Goal: Task Accomplishment & Management: Use online tool/utility

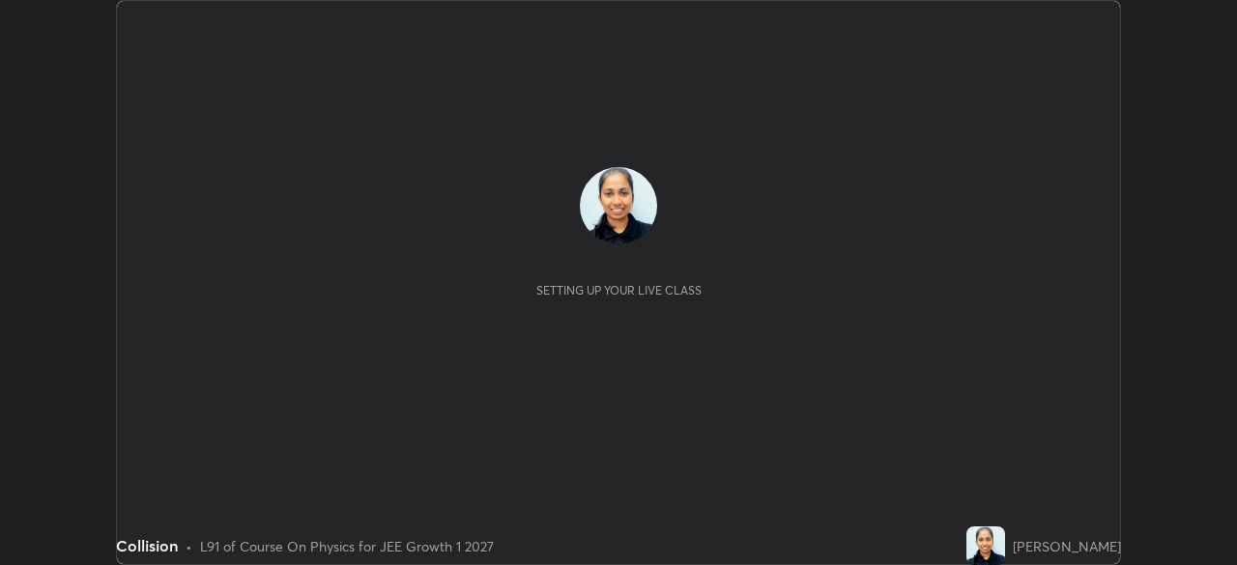
scroll to position [565, 1236]
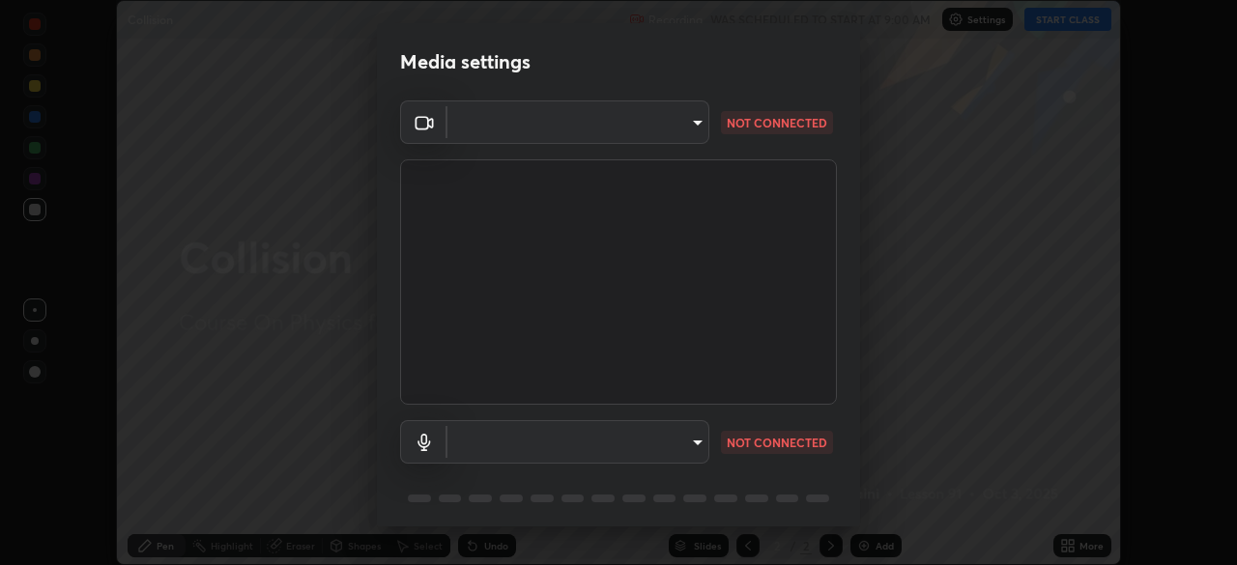
type input "1f9a14f4e709457ebf112205797e18a3e67481265364eba5019e6b99b7ce7553"
type input "default"
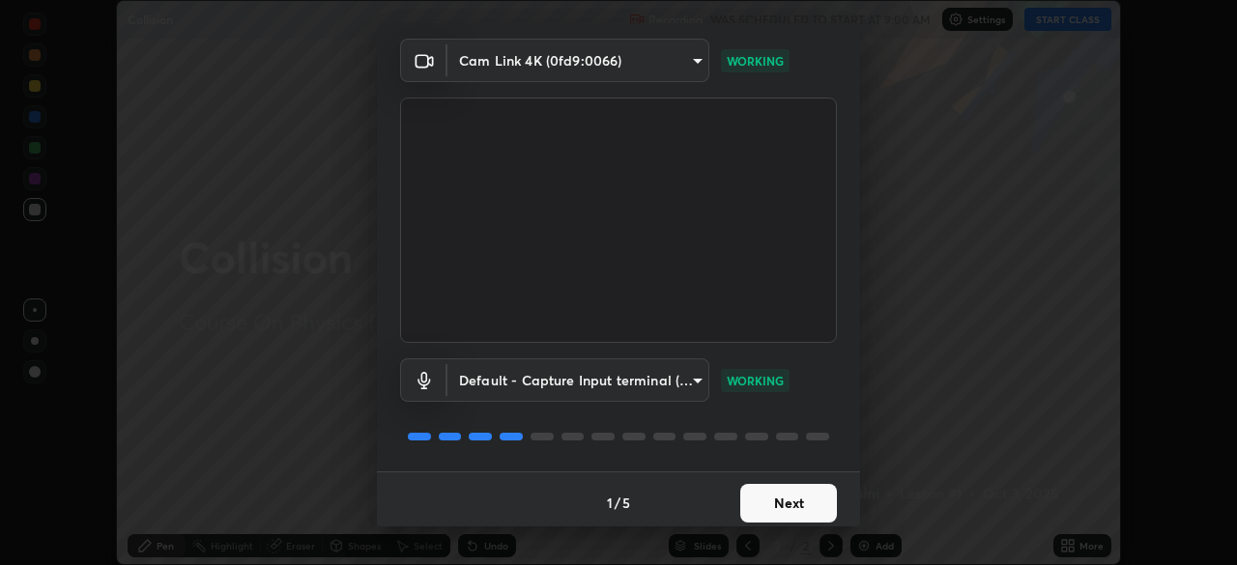
scroll to position [69, 0]
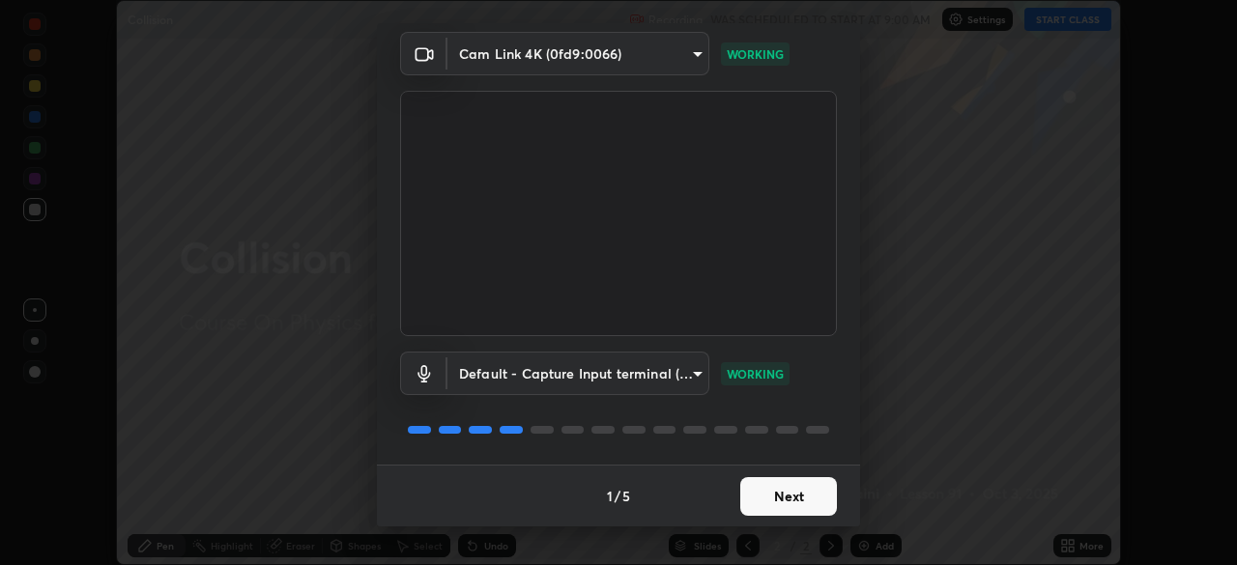
click at [809, 485] on button "Next" at bounding box center [788, 497] width 97 height 39
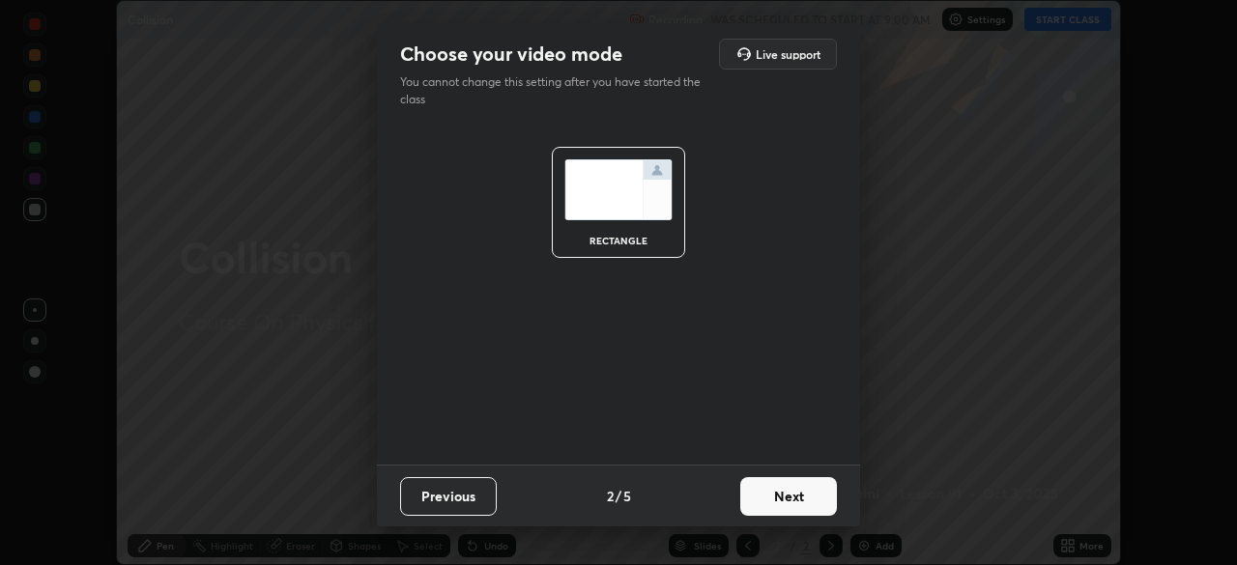
scroll to position [0, 0]
click at [815, 489] on button "Next" at bounding box center [788, 497] width 97 height 39
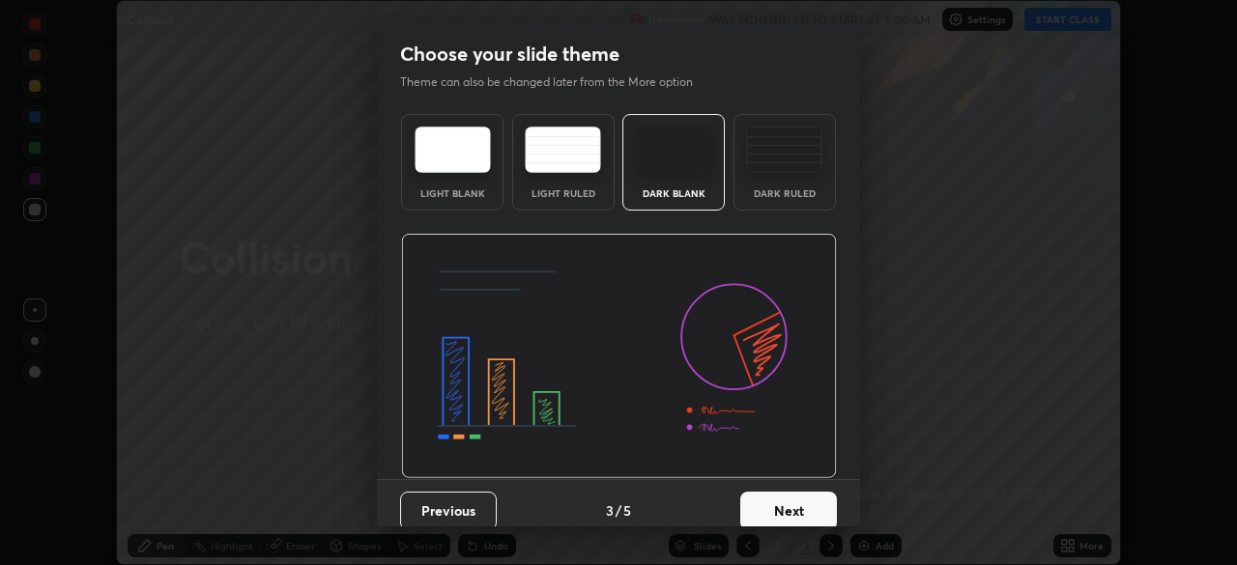
click at [820, 495] on button "Next" at bounding box center [788, 511] width 97 height 39
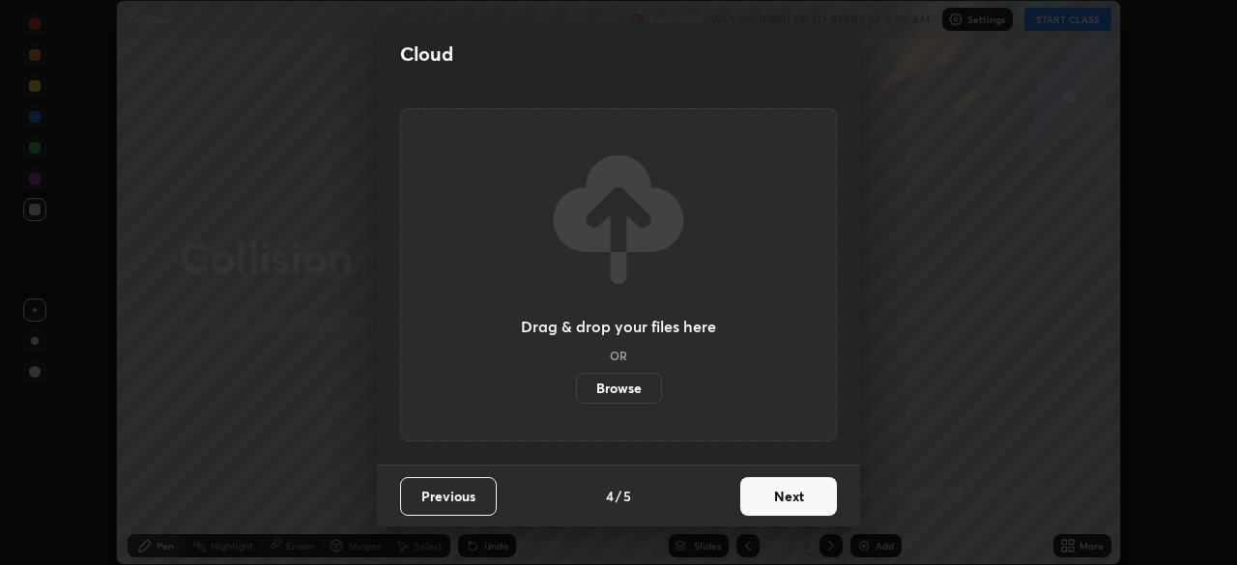
click at [832, 493] on button "Next" at bounding box center [788, 497] width 97 height 39
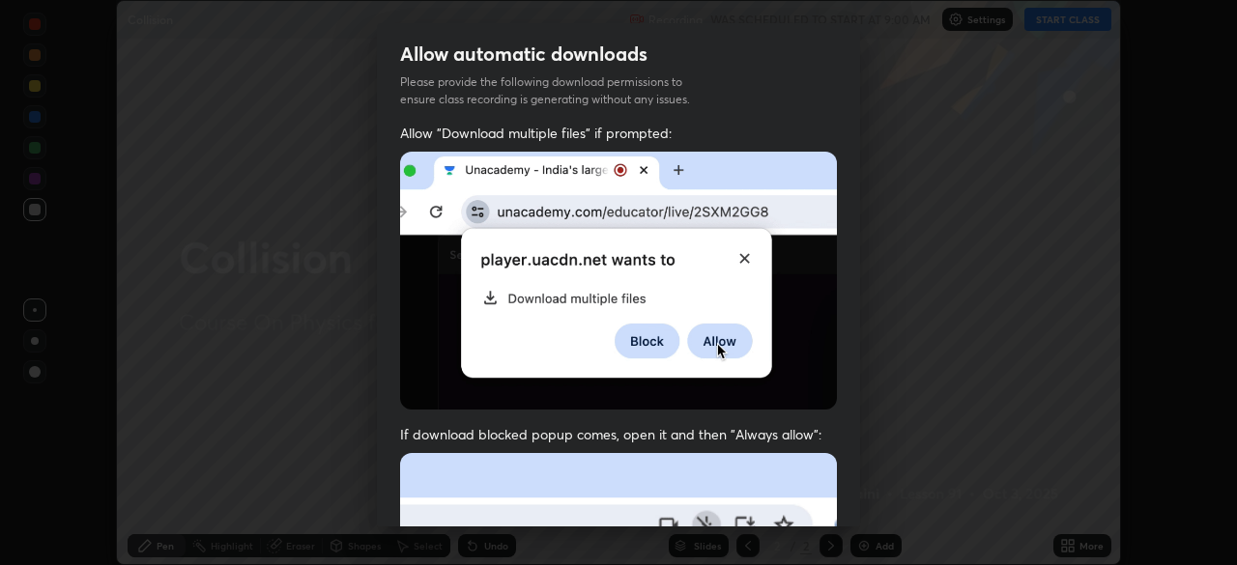
click at [781, 427] on span "If download blocked popup comes, open it and then "Always allow":" at bounding box center [618, 434] width 437 height 18
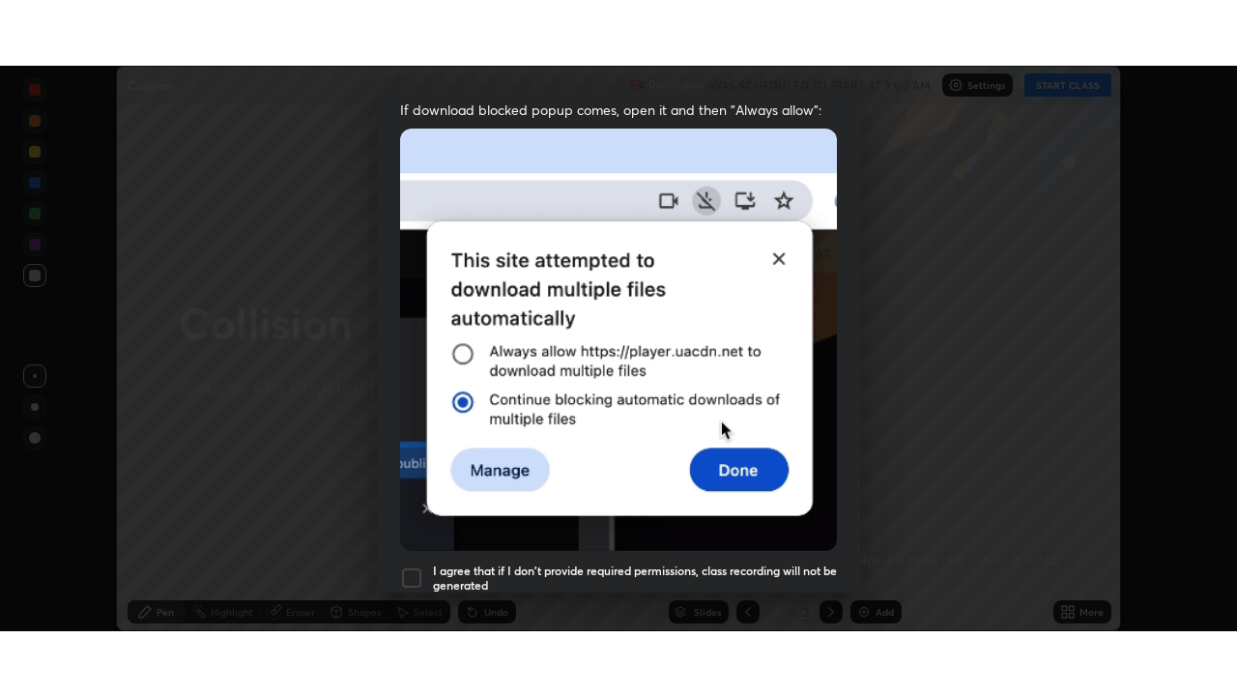
scroll to position [463, 0]
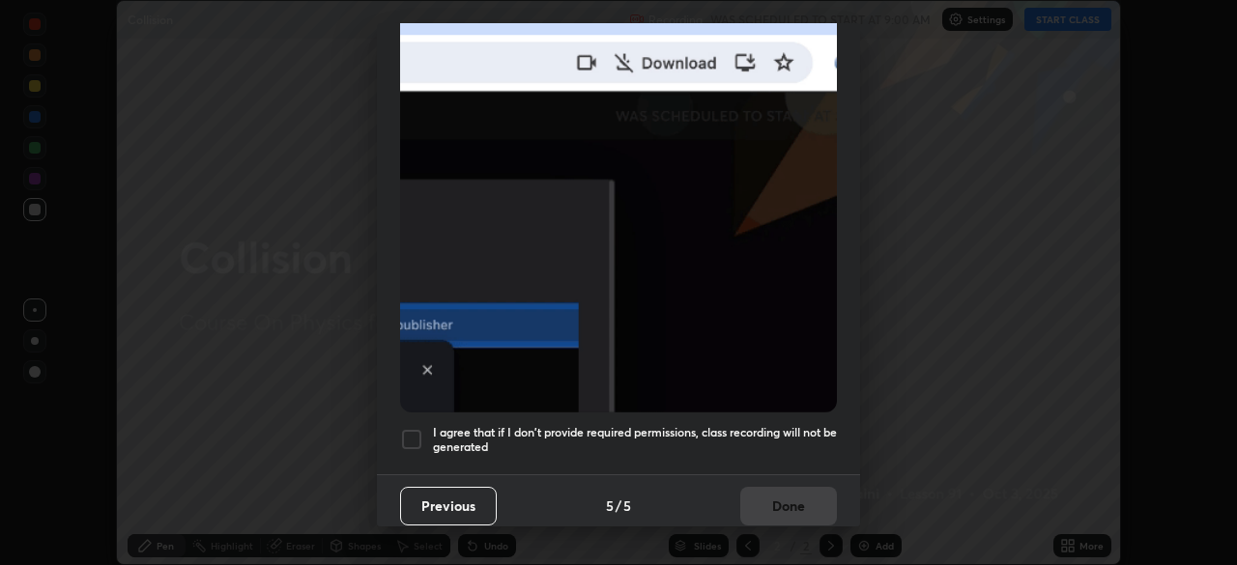
click at [764, 425] on h5 "I agree that if I don't provide required permissions, class recording will not …" at bounding box center [635, 440] width 404 height 30
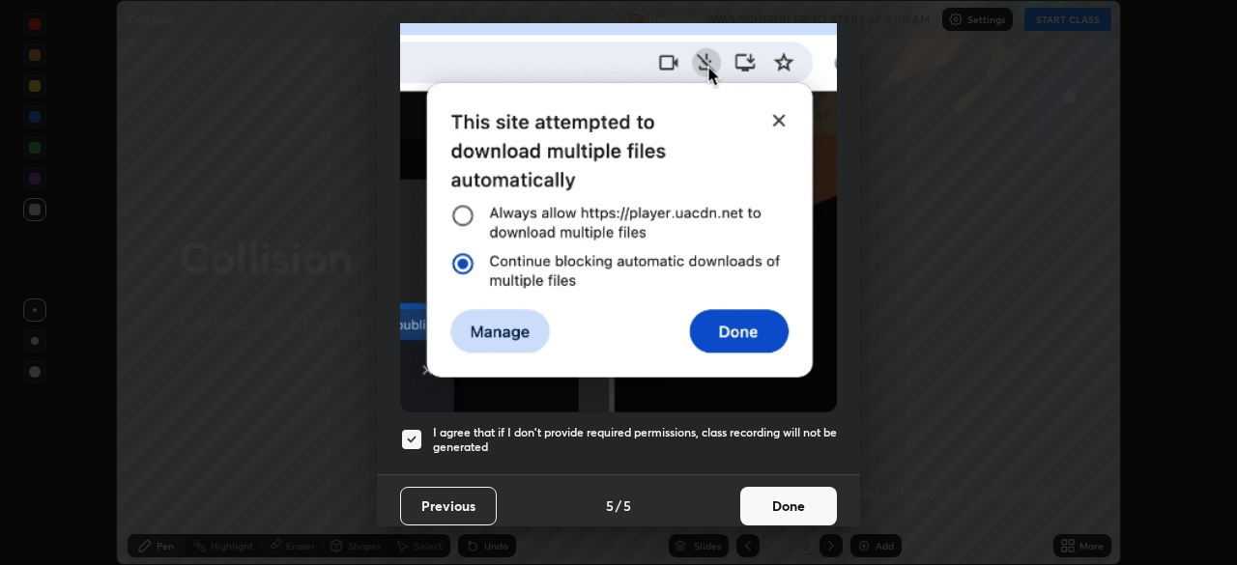
click at [776, 494] on button "Done" at bounding box center [788, 506] width 97 height 39
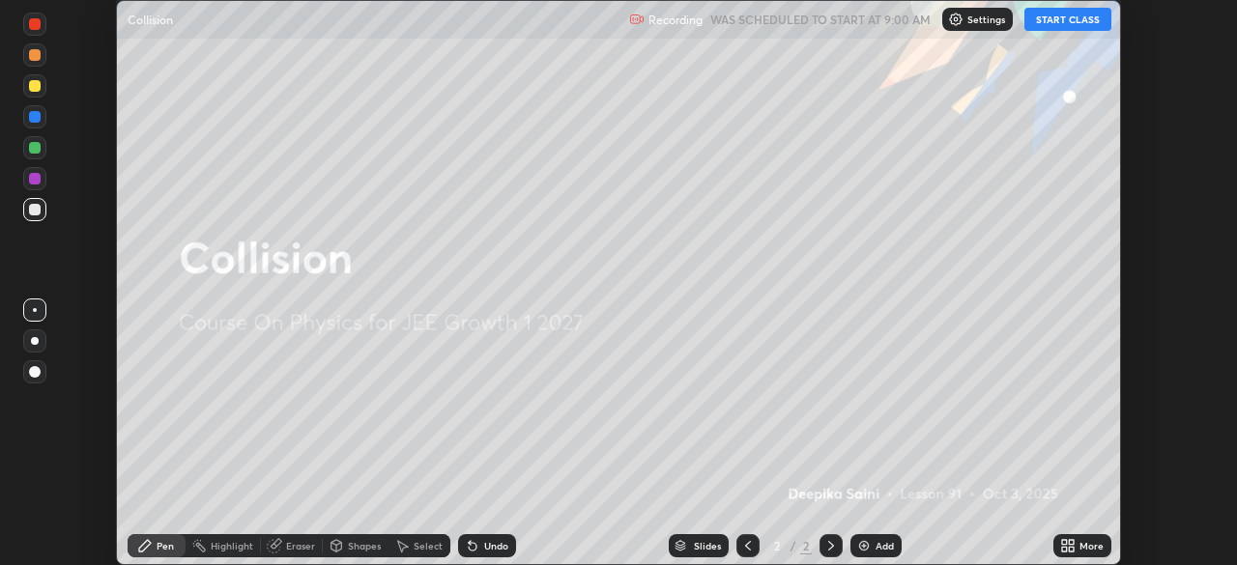
click at [1085, 24] on button "START CLASS" at bounding box center [1068, 19] width 87 height 23
click at [1090, 548] on div "More" at bounding box center [1092, 546] width 24 height 10
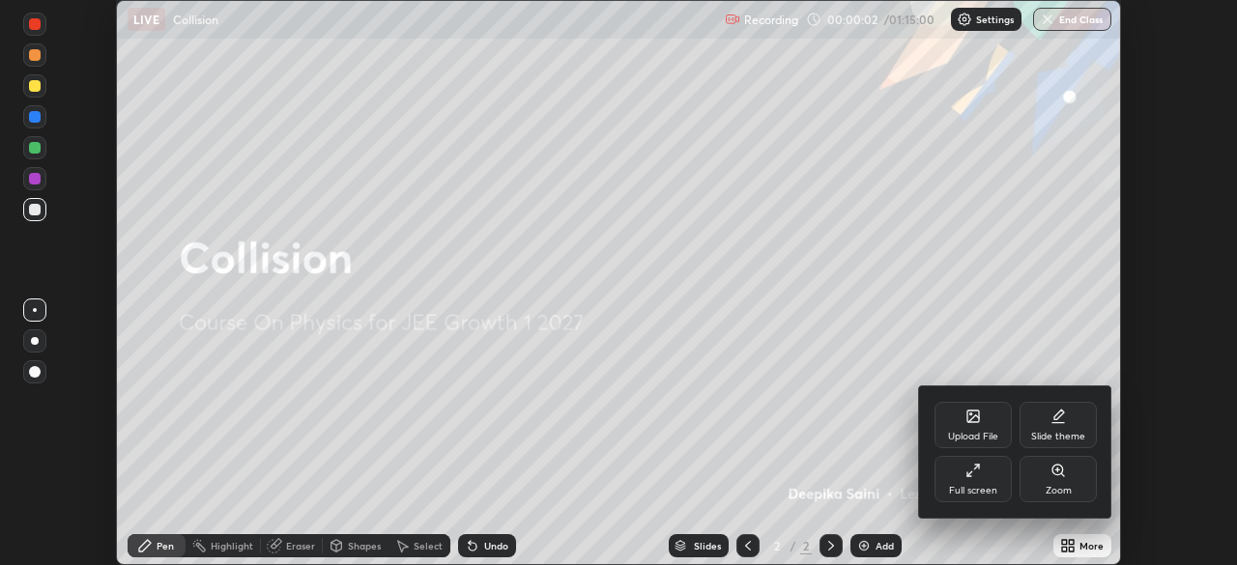
click at [990, 498] on div "Full screen" at bounding box center [973, 479] width 77 height 46
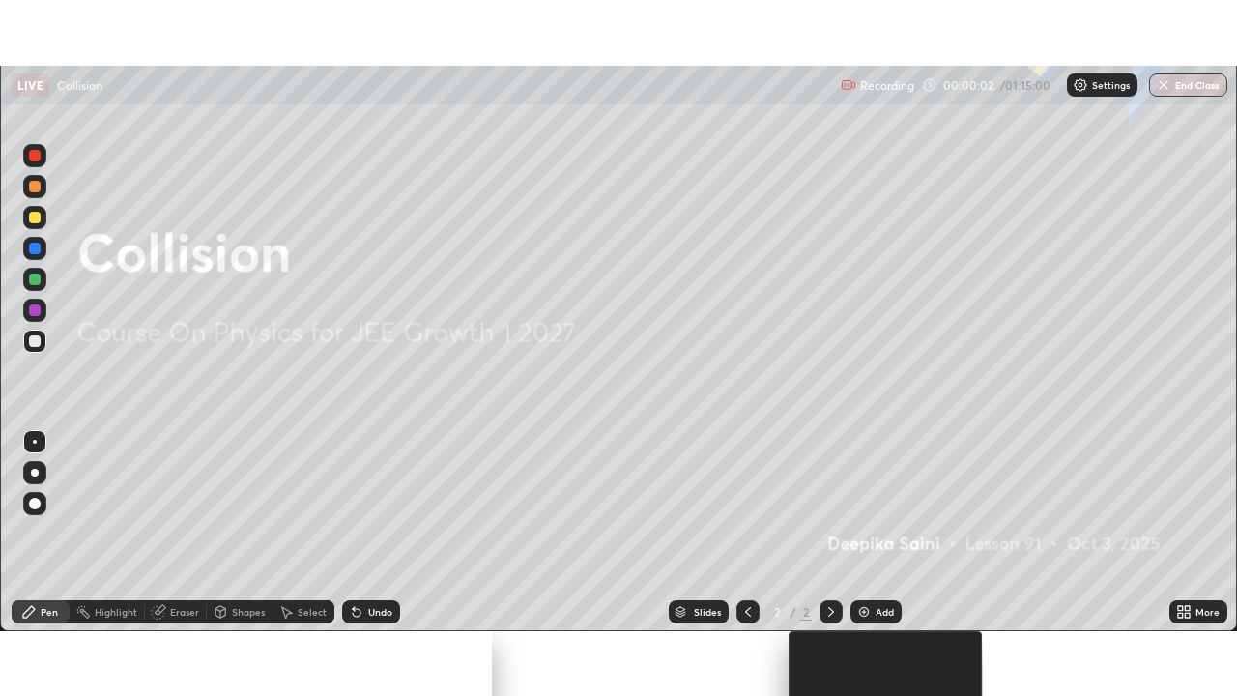
scroll to position [696, 1237]
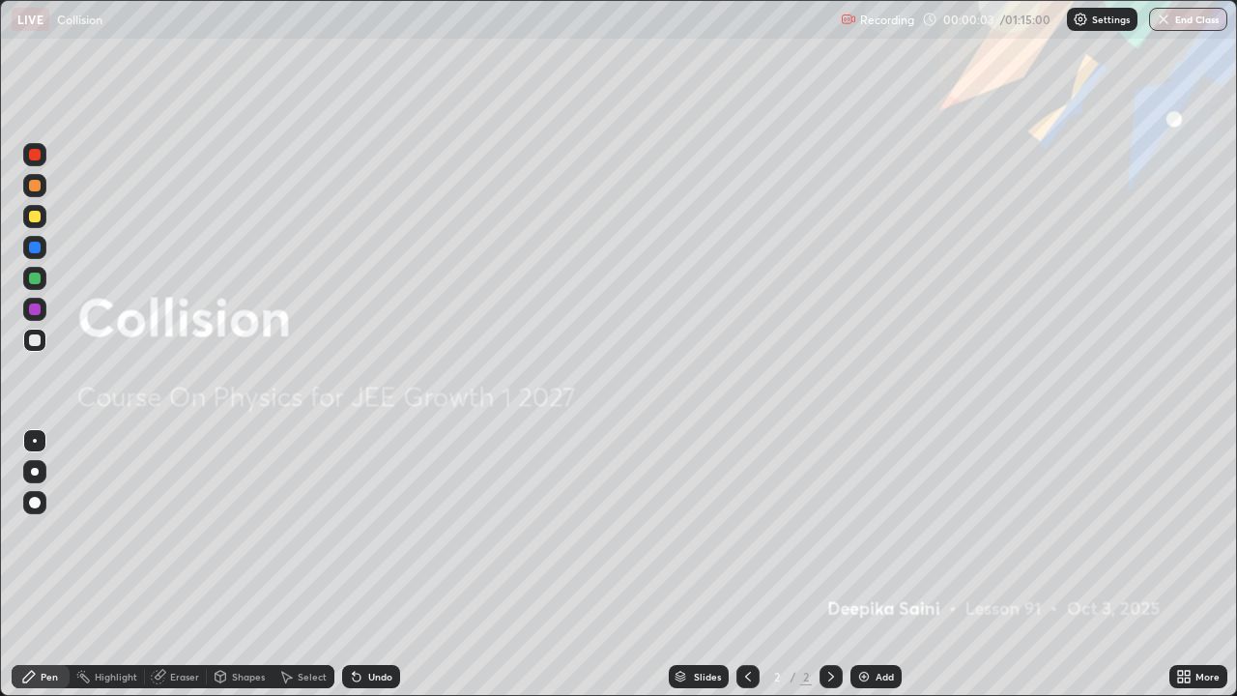
click at [891, 564] on div "Add" at bounding box center [885, 677] width 18 height 10
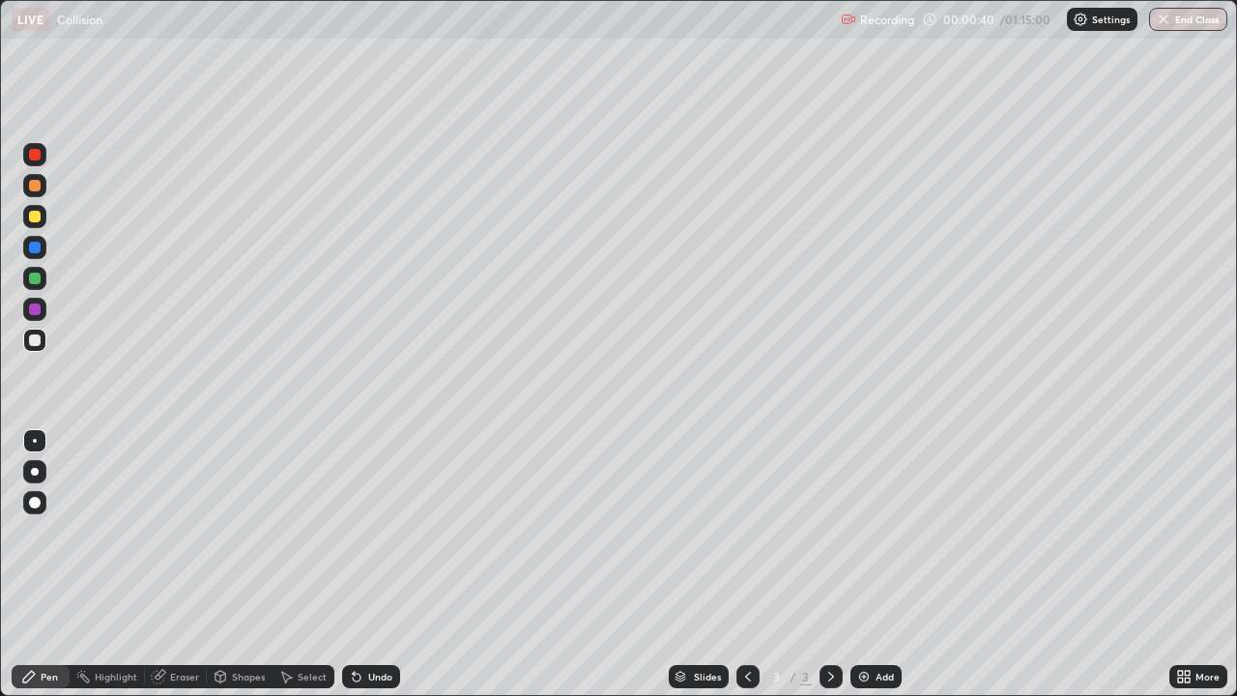
click at [35, 507] on div at bounding box center [35, 503] width 12 height 12
click at [33, 338] on div at bounding box center [35, 340] width 12 height 12
click at [39, 310] on div at bounding box center [35, 310] width 12 height 12
click at [854, 564] on div "Add" at bounding box center [876, 676] width 51 height 23
click at [37, 190] on div at bounding box center [35, 186] width 12 height 12
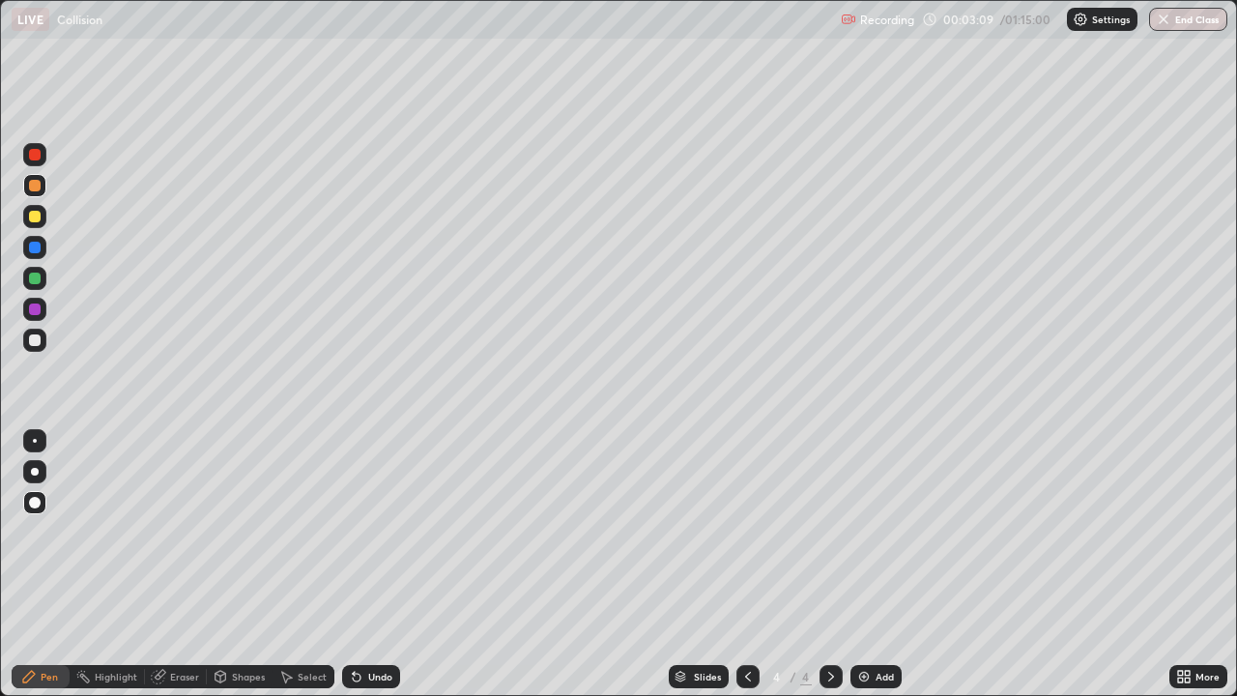
click at [29, 281] on div at bounding box center [35, 279] width 12 height 12
click at [168, 564] on div "Eraser" at bounding box center [176, 676] width 62 height 23
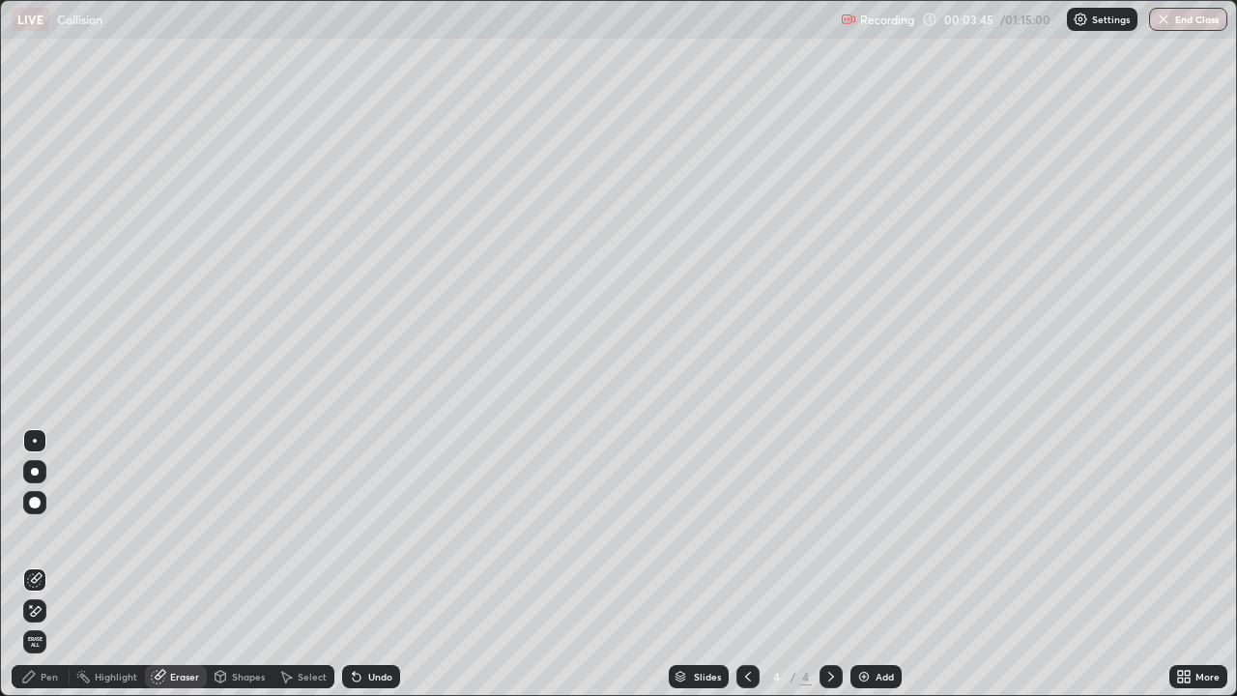
click at [39, 564] on div "Pen" at bounding box center [41, 676] width 58 height 23
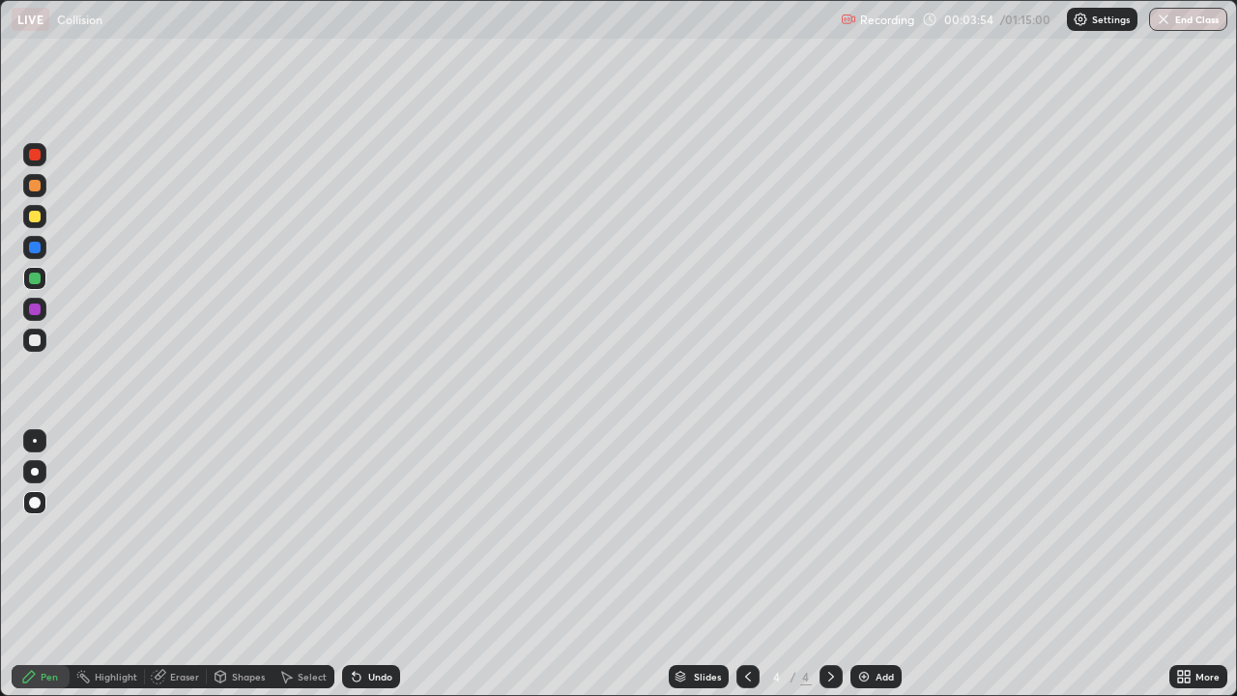
click at [186, 564] on div "Eraser" at bounding box center [184, 677] width 29 height 10
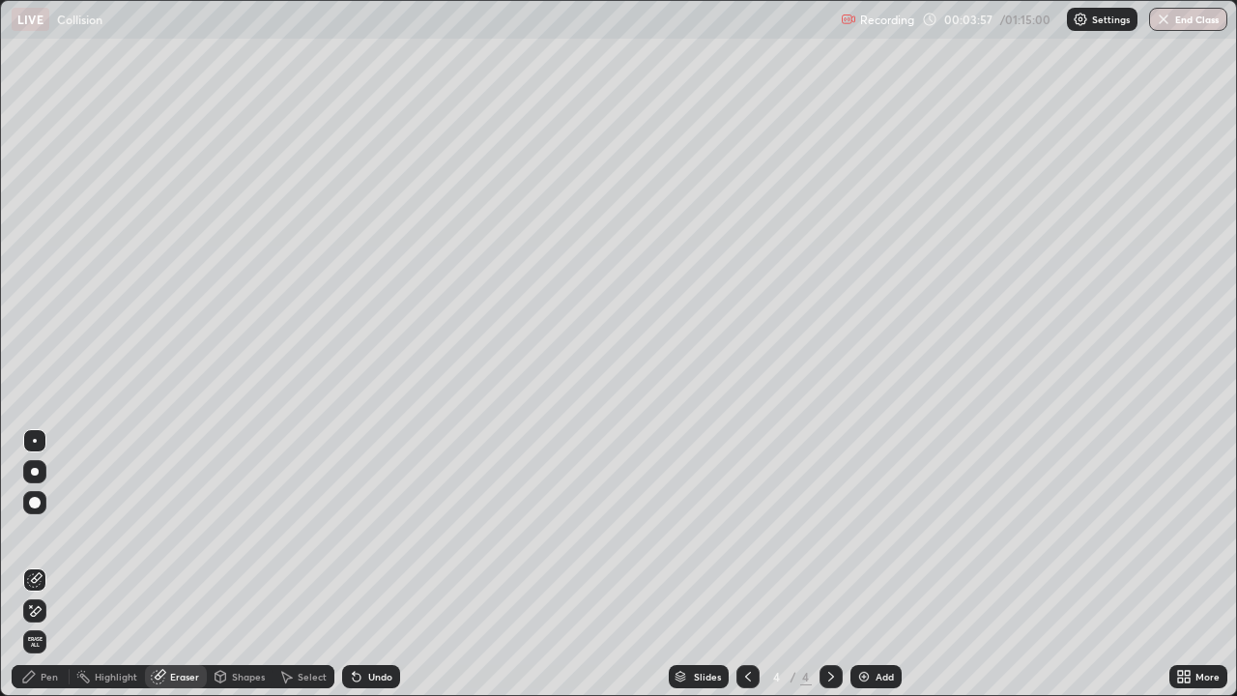
click at [61, 564] on div "Pen" at bounding box center [41, 676] width 58 height 23
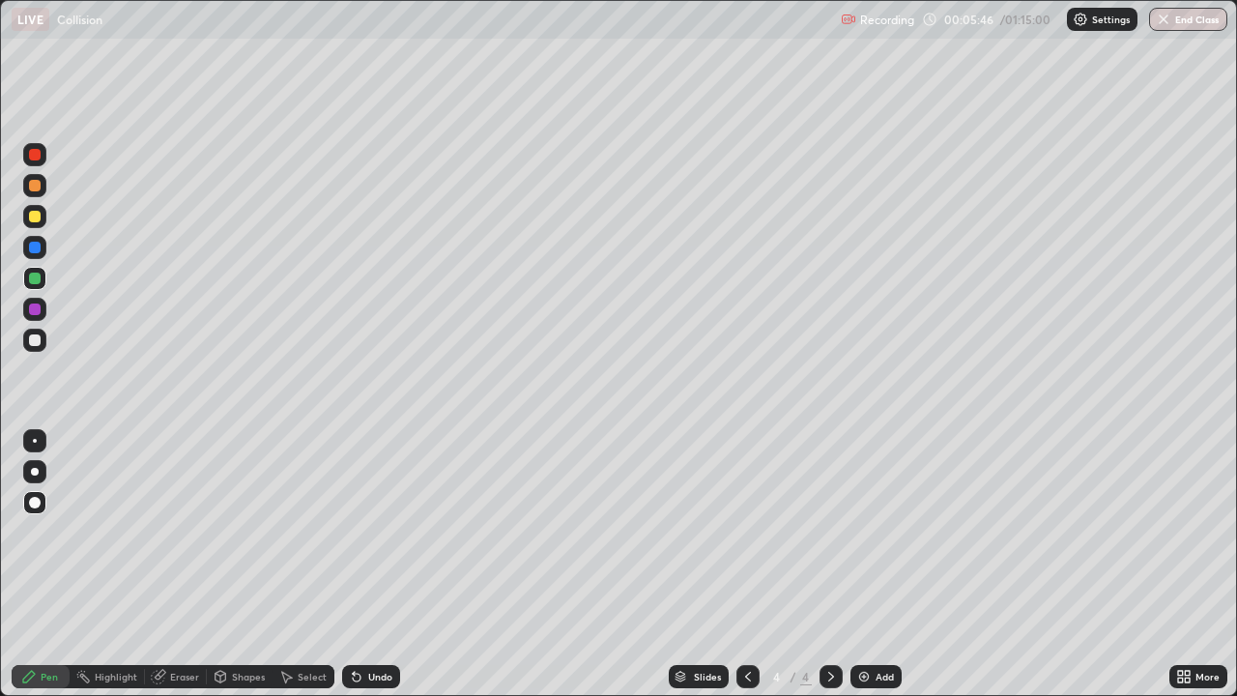
click at [31, 550] on div at bounding box center [34, 541] width 31 height 232
click at [866, 564] on img at bounding box center [863, 676] width 15 height 15
click at [745, 564] on icon at bounding box center [747, 676] width 15 height 15
click at [192, 564] on div "Eraser" at bounding box center [184, 677] width 29 height 10
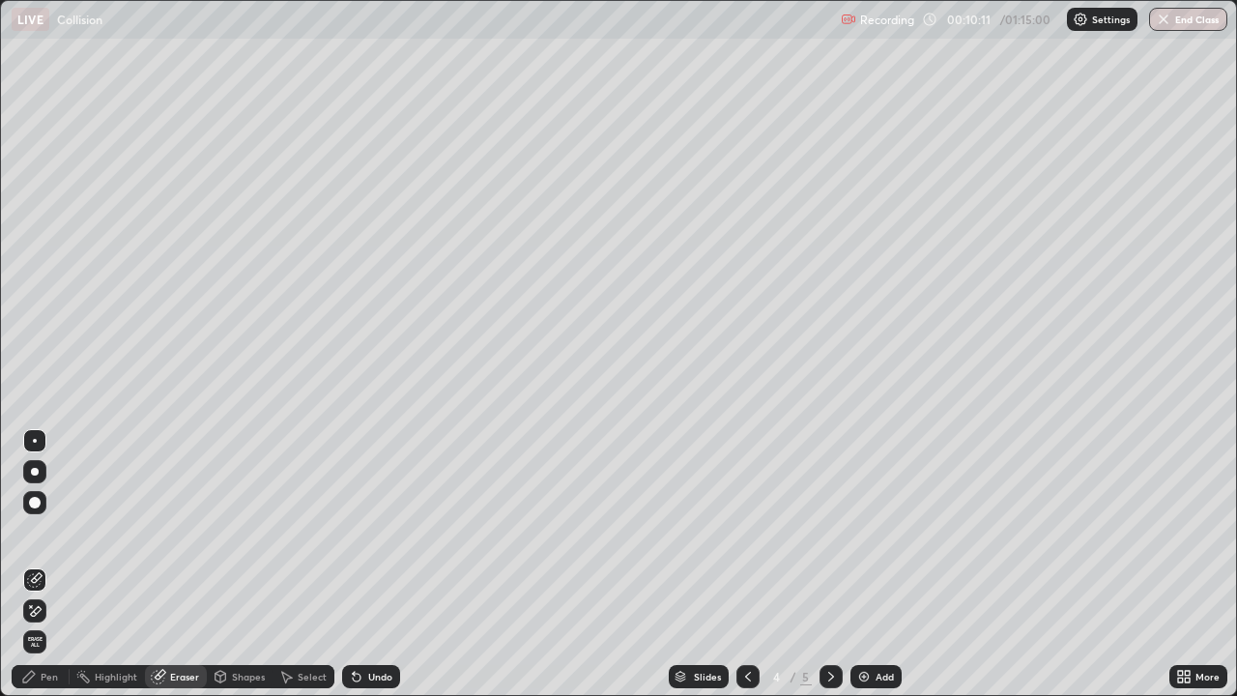
click at [831, 564] on icon at bounding box center [831, 676] width 15 height 15
click at [869, 564] on img at bounding box center [863, 676] width 15 height 15
click at [52, 564] on div "Pen" at bounding box center [49, 677] width 17 height 10
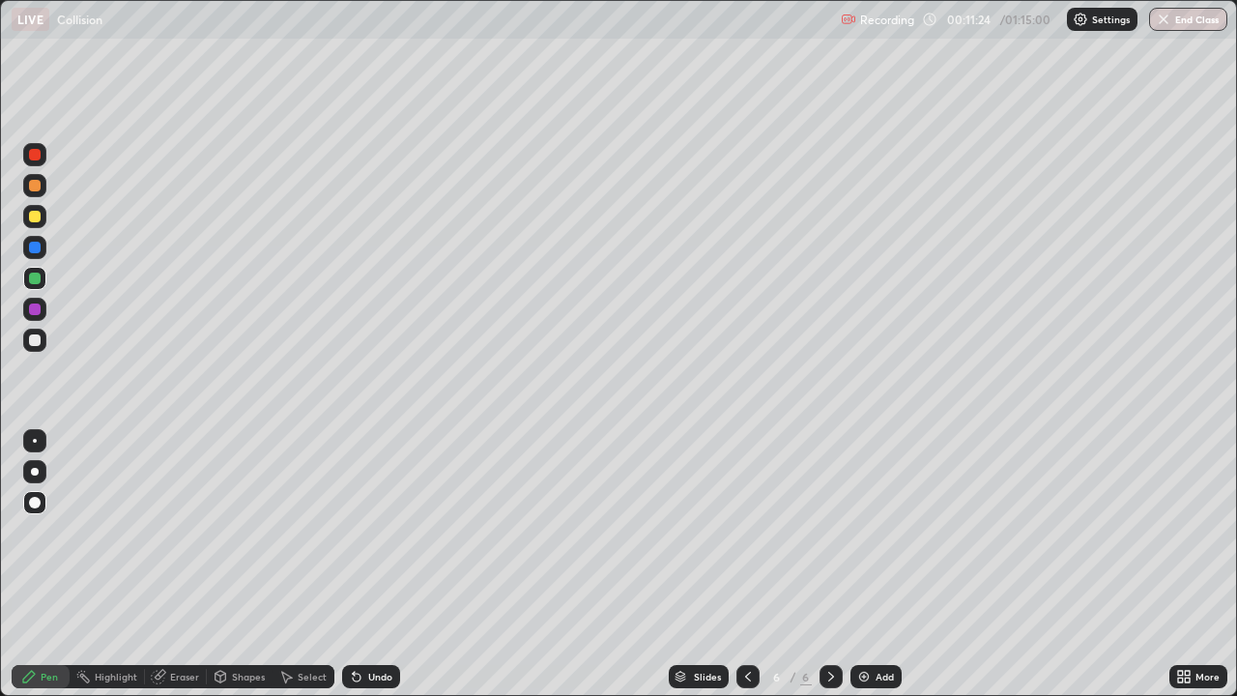
click at [28, 311] on div at bounding box center [34, 309] width 23 height 23
click at [883, 564] on div "Add" at bounding box center [885, 677] width 18 height 10
click at [170, 564] on div "Eraser" at bounding box center [184, 677] width 29 height 10
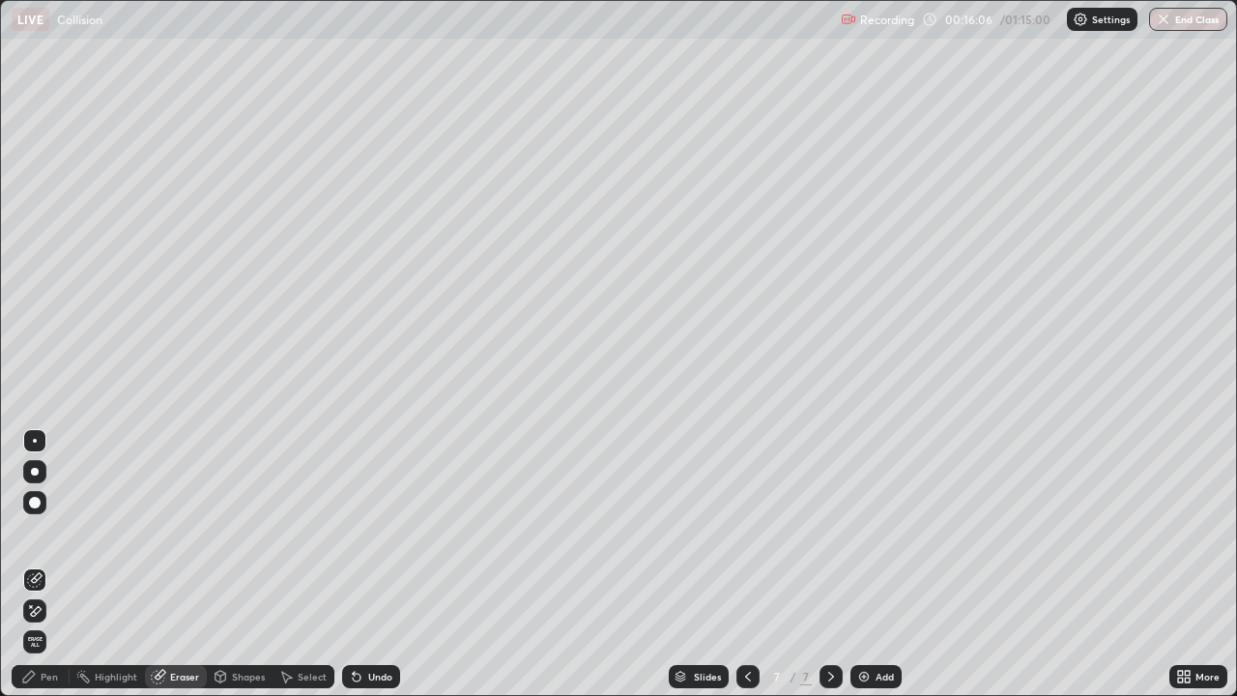
click at [41, 564] on div "Pen" at bounding box center [49, 677] width 17 height 10
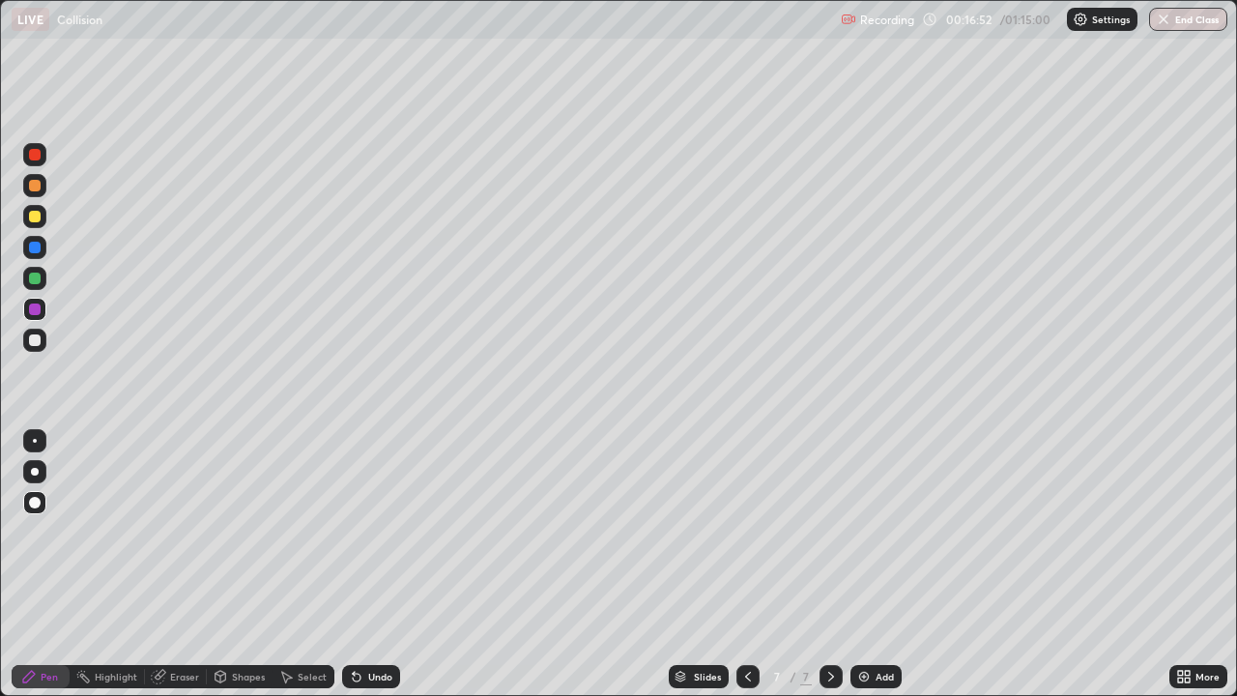
click at [747, 564] on icon at bounding box center [747, 676] width 15 height 15
click at [822, 564] on div at bounding box center [831, 676] width 23 height 23
click at [883, 564] on div "Add" at bounding box center [876, 676] width 51 height 23
click at [167, 564] on div "Eraser" at bounding box center [176, 676] width 62 height 23
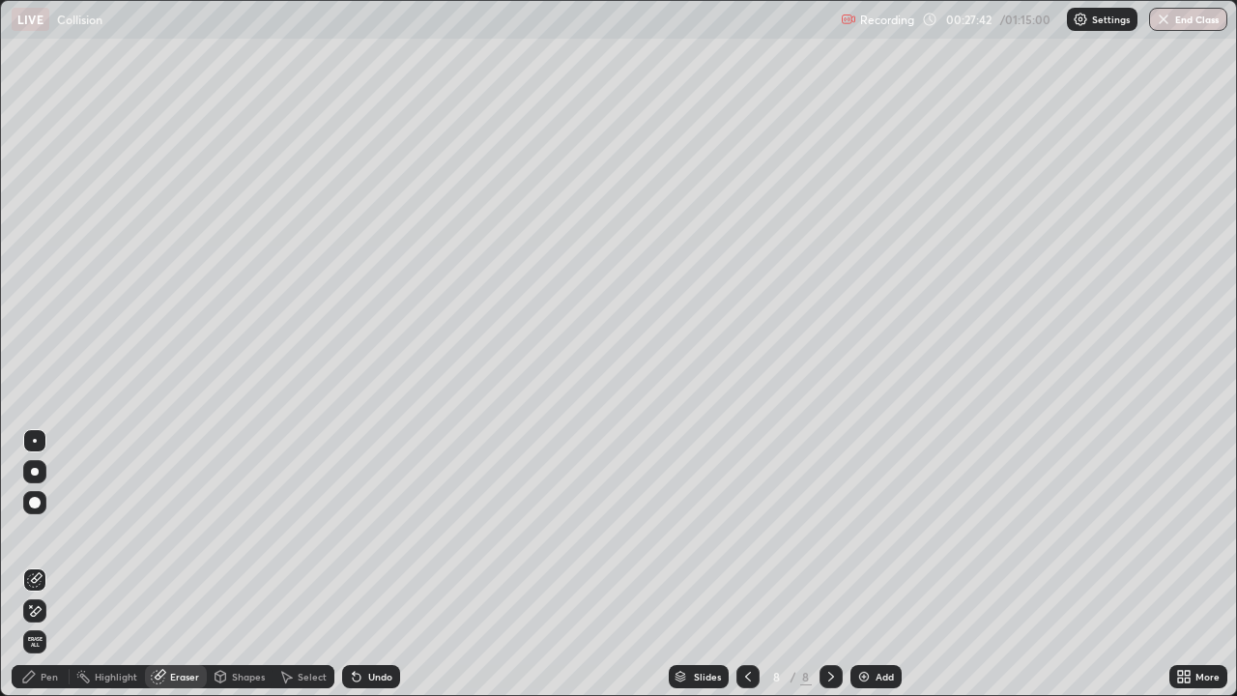
click at [38, 564] on div "Pen" at bounding box center [41, 676] width 58 height 23
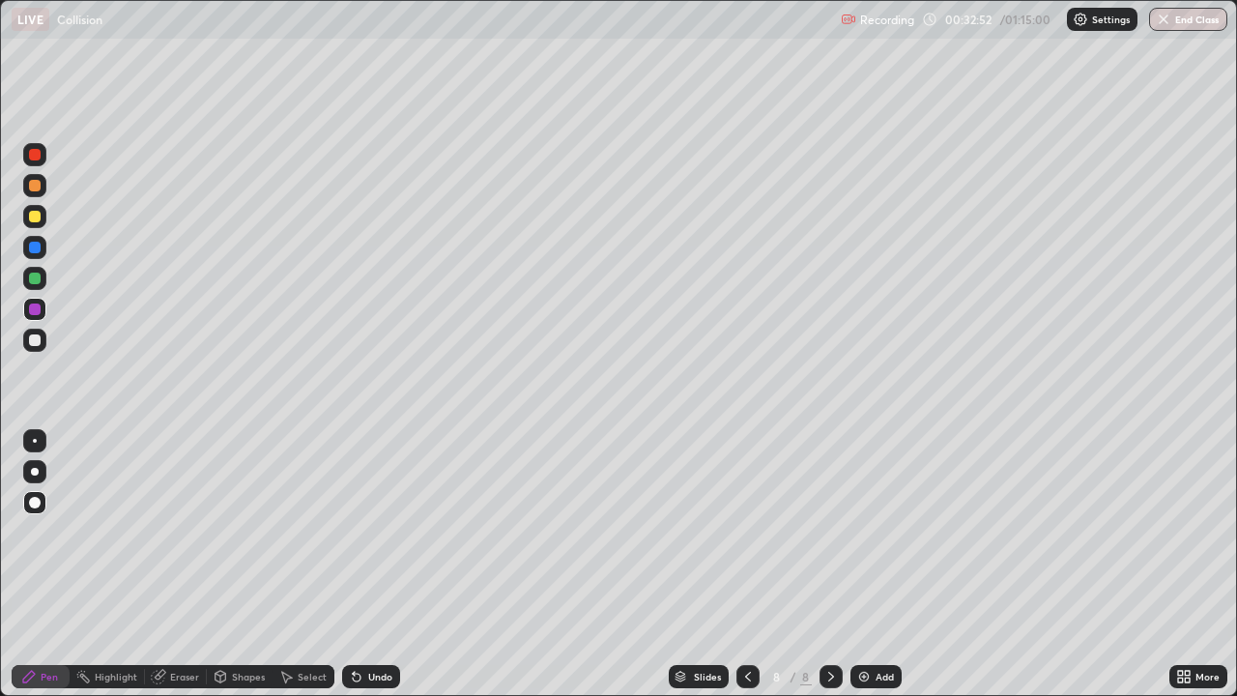
click at [887, 564] on div "Add" at bounding box center [885, 677] width 18 height 10
click at [285, 564] on icon at bounding box center [287, 678] width 11 height 12
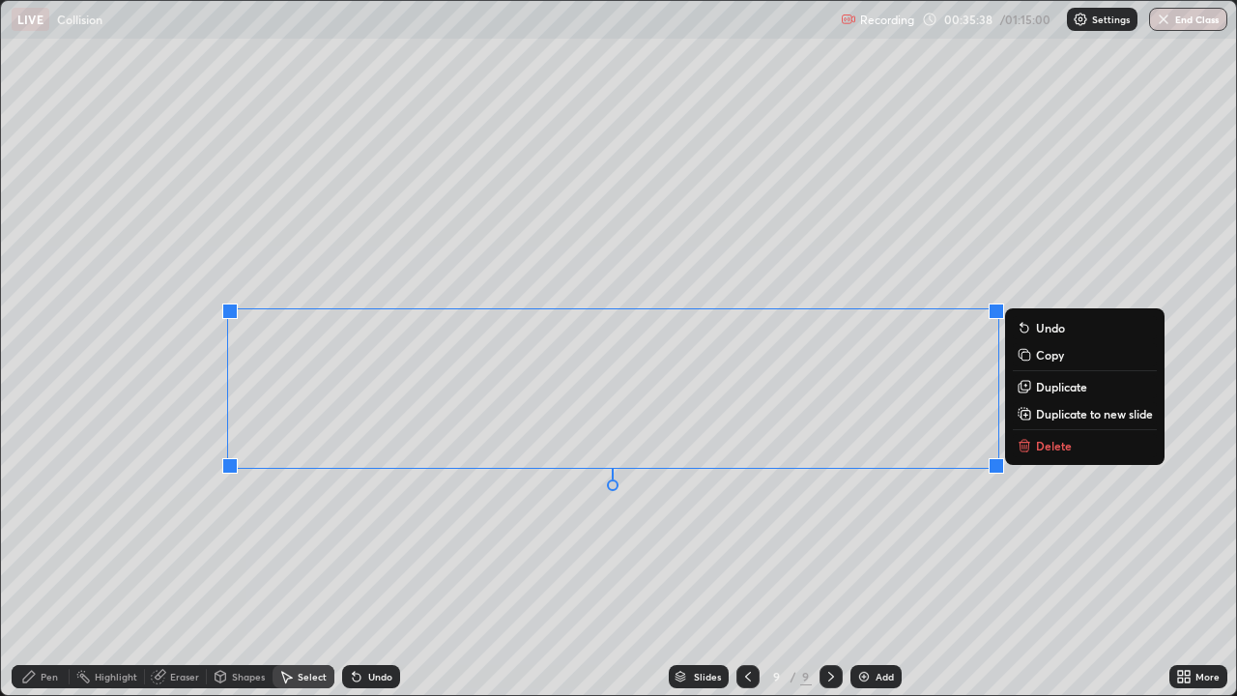
click at [1033, 449] on button "Delete" at bounding box center [1085, 445] width 144 height 23
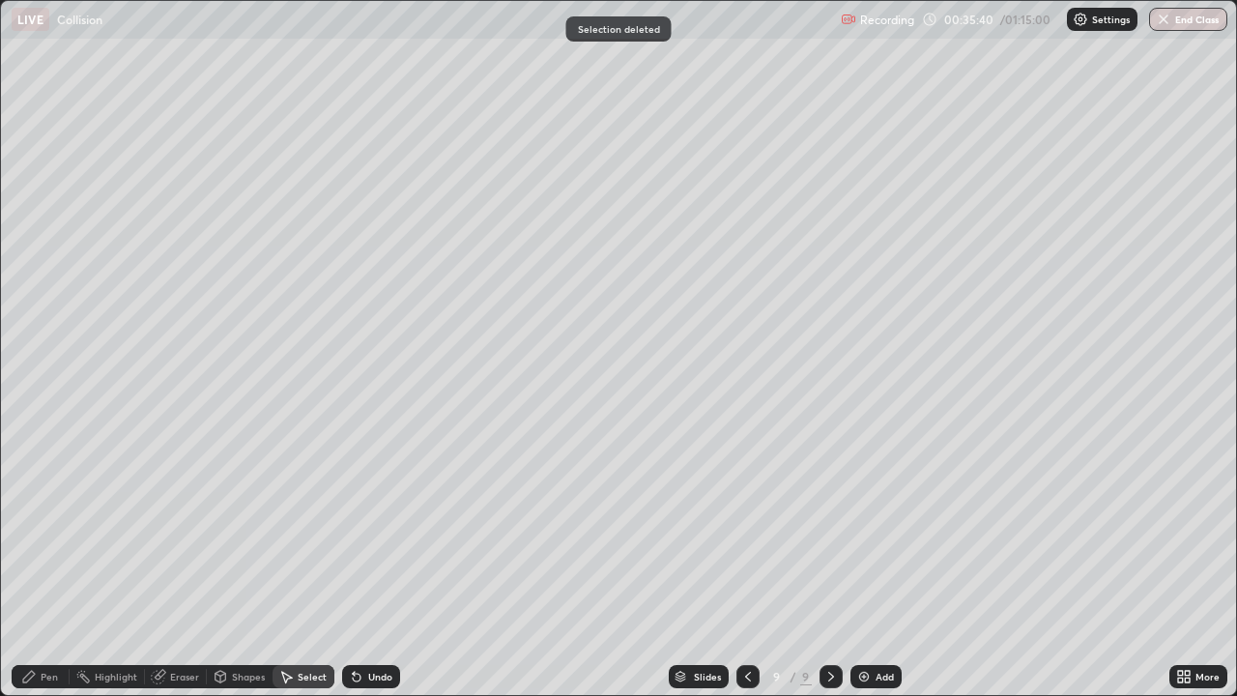
click at [170, 564] on div "Eraser" at bounding box center [184, 677] width 29 height 10
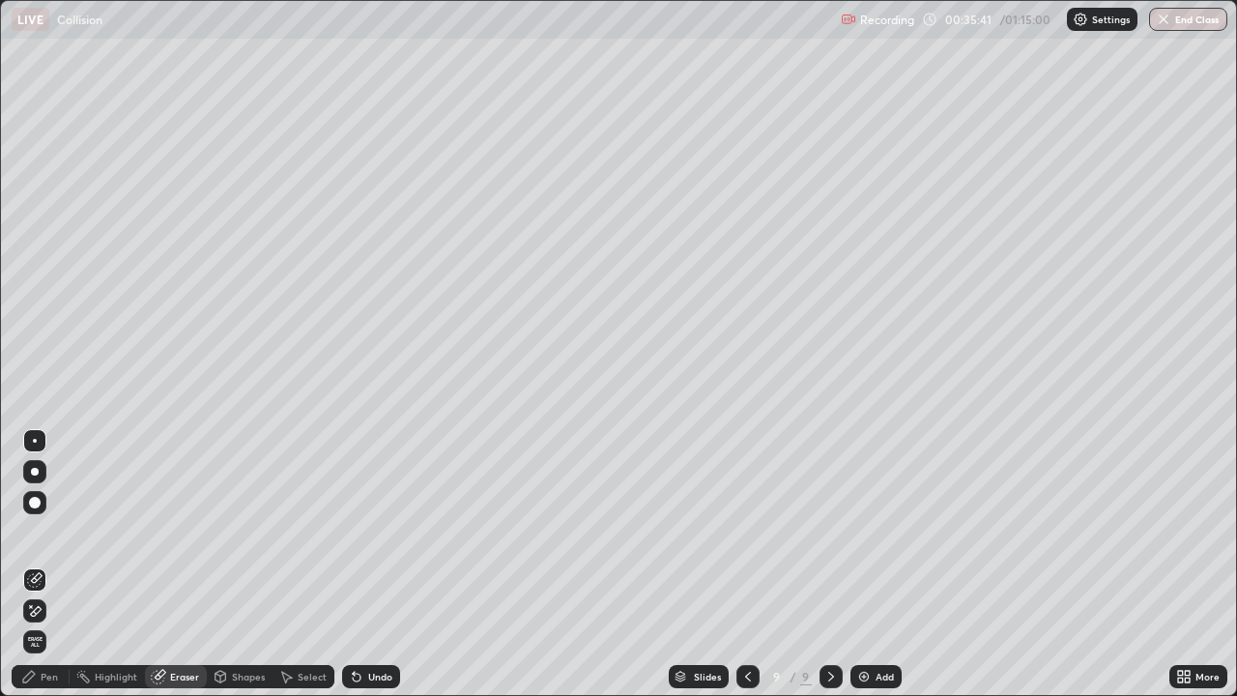
click at [53, 564] on div "Pen" at bounding box center [49, 677] width 17 height 10
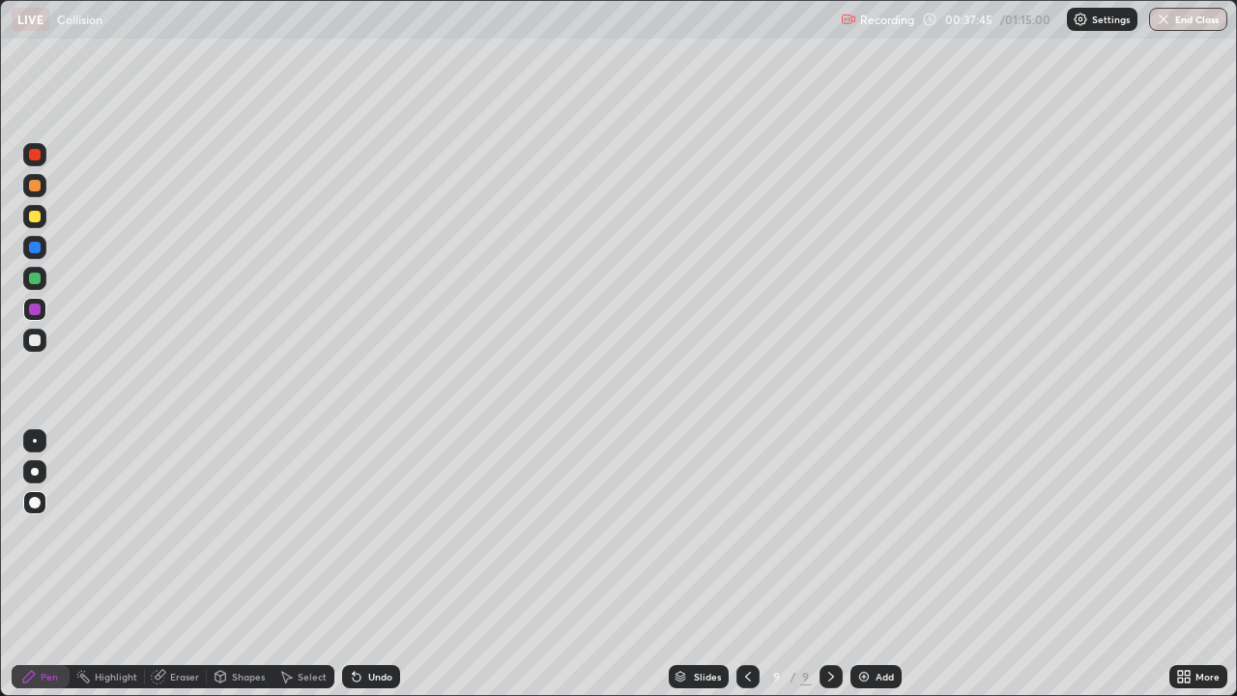
click at [880, 564] on div "Add" at bounding box center [885, 677] width 18 height 10
click at [35, 248] on div at bounding box center [35, 248] width 12 height 12
click at [33, 311] on div at bounding box center [35, 310] width 12 height 12
click at [36, 342] on div at bounding box center [35, 340] width 12 height 12
click at [49, 551] on div at bounding box center [34, 541] width 31 height 232
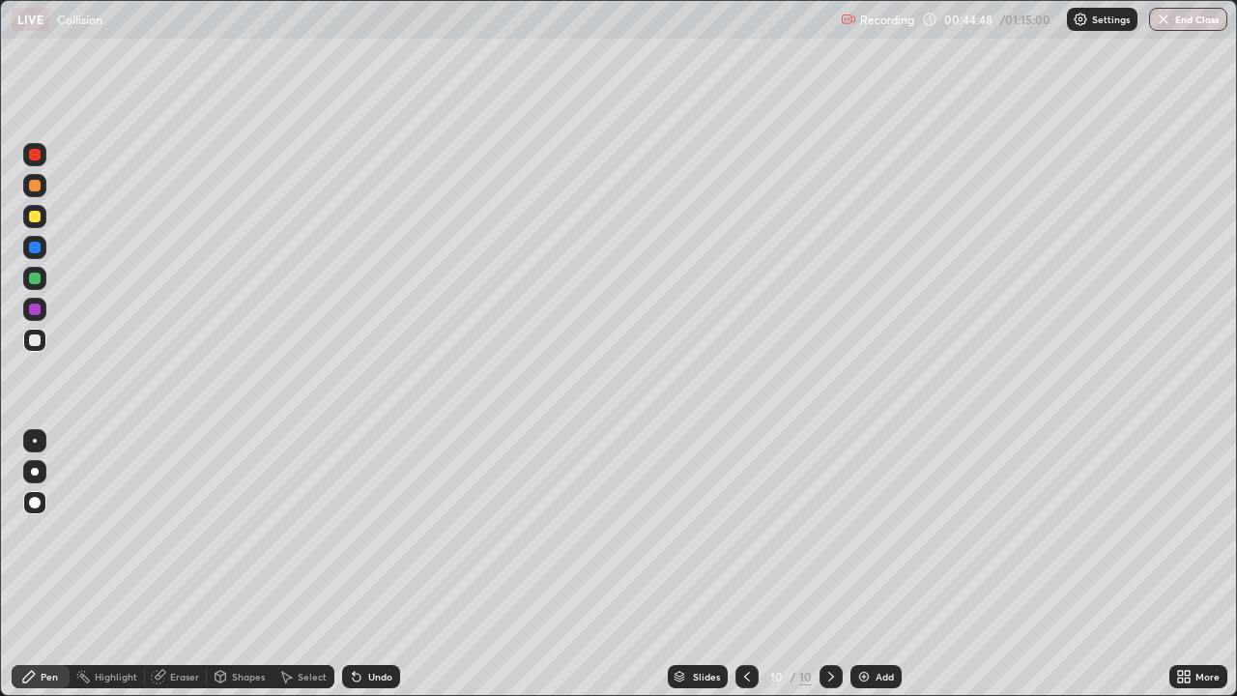
click at [880, 564] on div "Add" at bounding box center [885, 677] width 18 height 10
click at [746, 564] on icon at bounding box center [748, 677] width 6 height 10
click at [881, 564] on div "Add" at bounding box center [885, 677] width 18 height 10
click at [39, 212] on div at bounding box center [35, 217] width 12 height 12
click at [184, 564] on div "Eraser" at bounding box center [184, 677] width 29 height 10
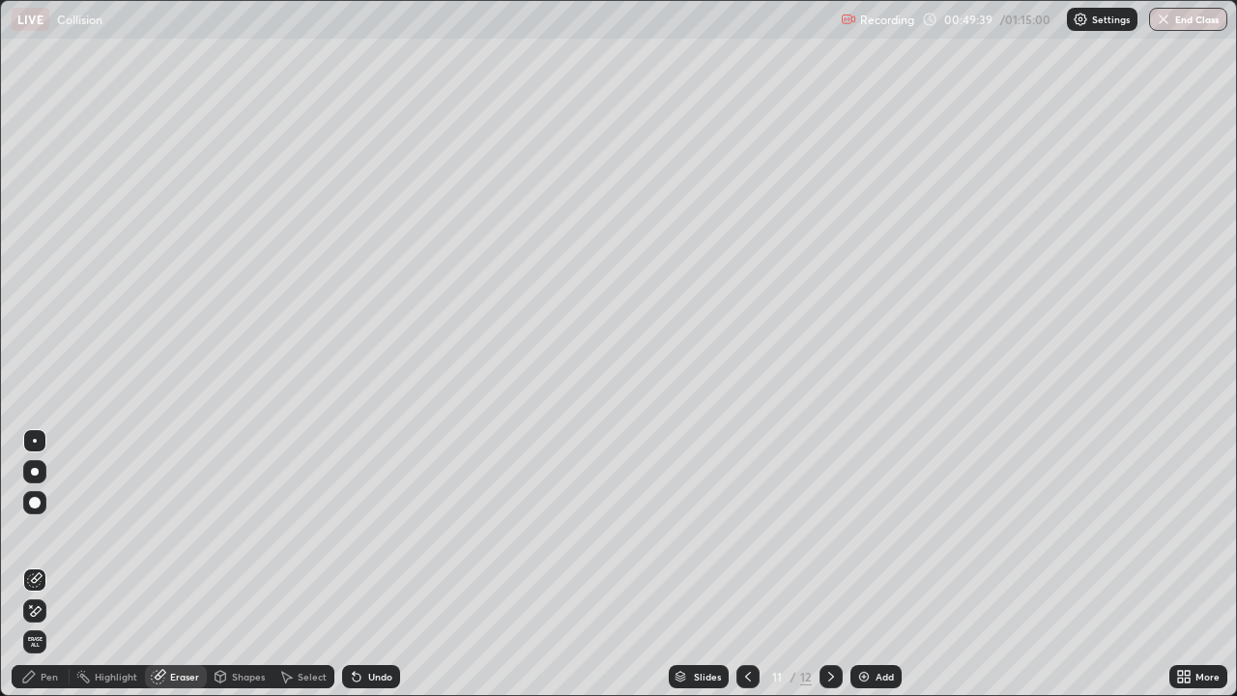
click at [53, 564] on div "Pen" at bounding box center [49, 677] width 17 height 10
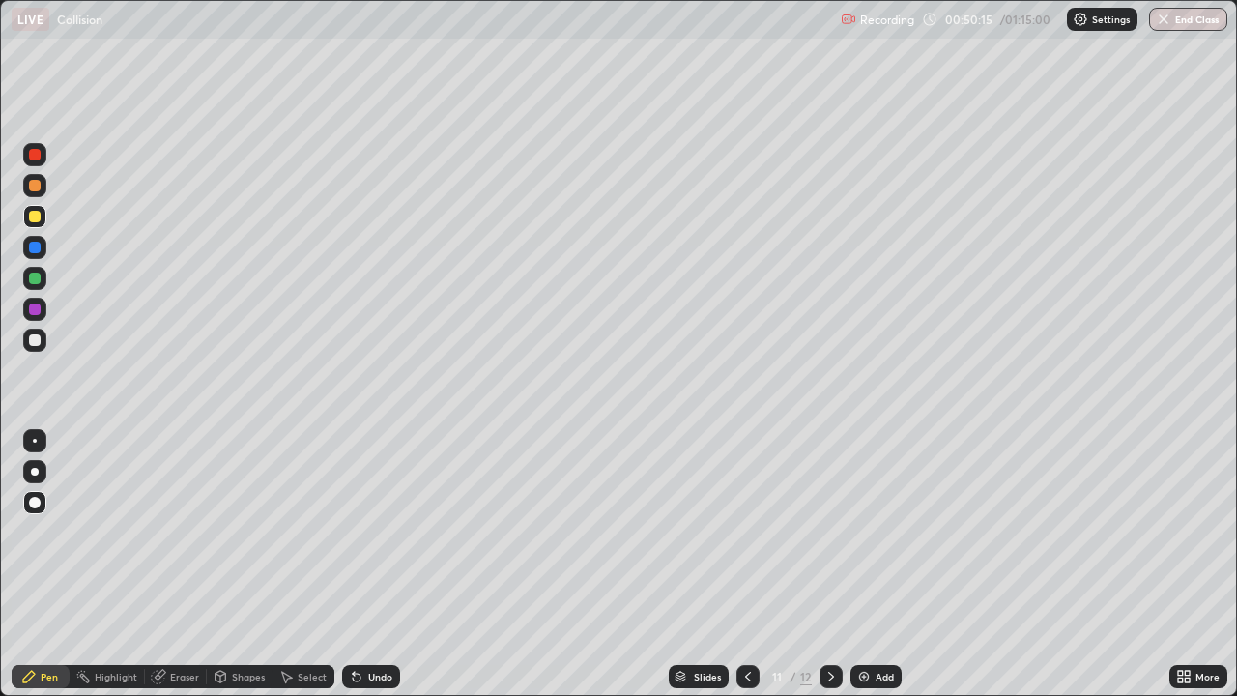
click at [183, 564] on div "Eraser" at bounding box center [184, 677] width 29 height 10
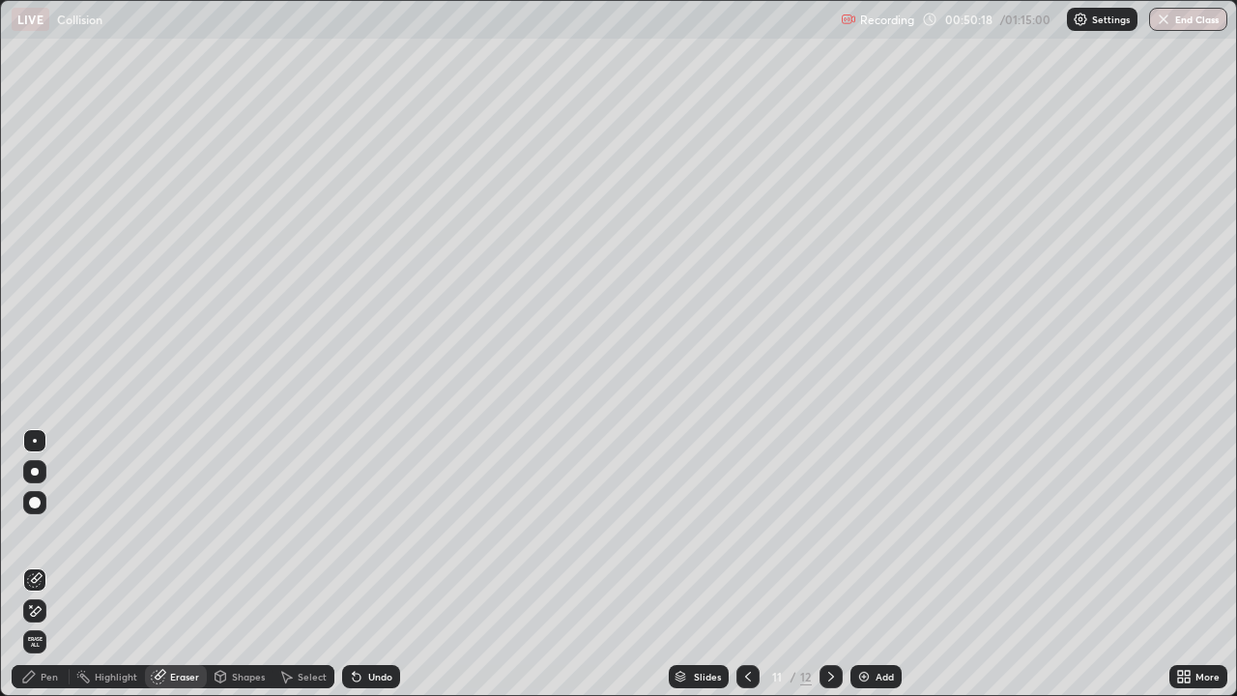
click at [56, 564] on div "Pen" at bounding box center [41, 676] width 58 height 23
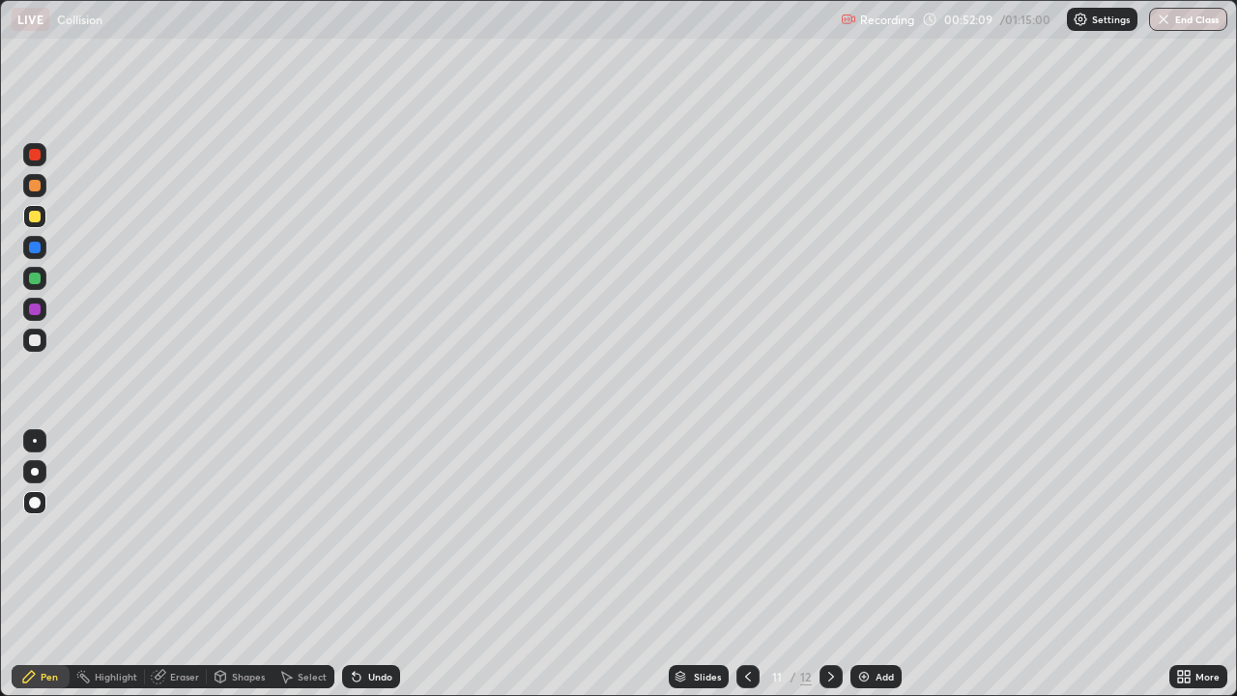
click at [884, 564] on div "Add" at bounding box center [885, 677] width 18 height 10
click at [757, 564] on div at bounding box center [748, 676] width 23 height 23
click at [829, 564] on icon at bounding box center [831, 676] width 15 height 15
click at [181, 564] on div "Eraser" at bounding box center [184, 677] width 29 height 10
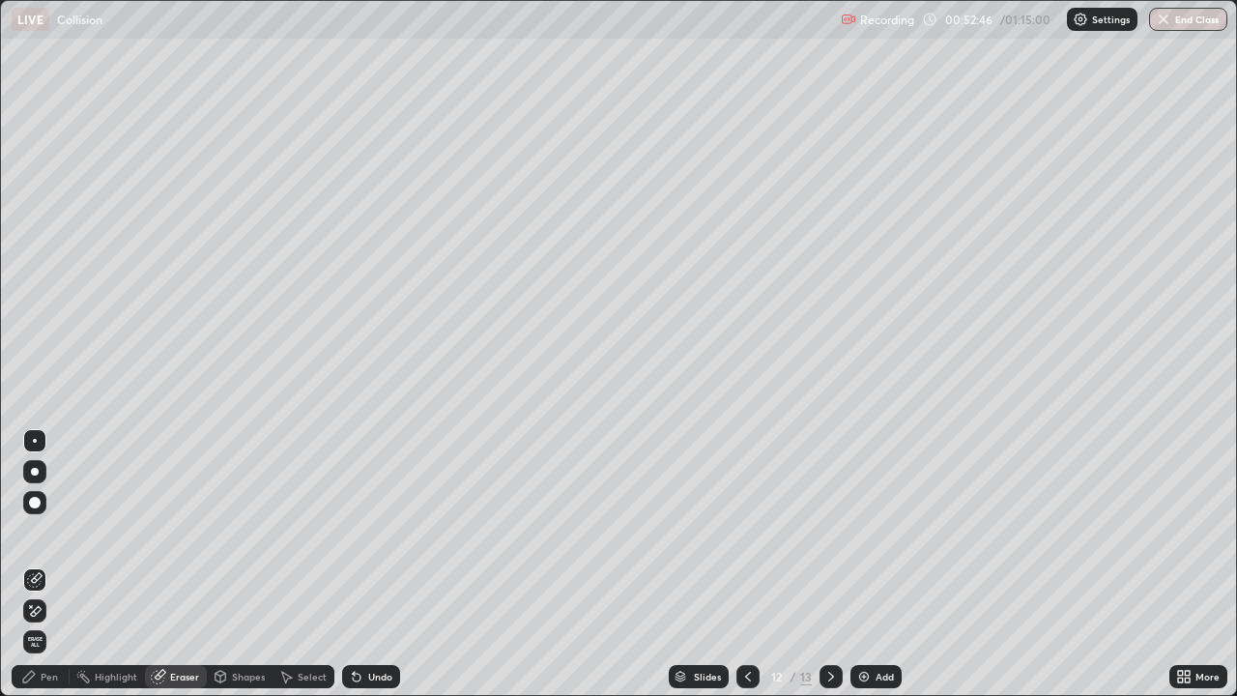
click at [45, 564] on div "Pen" at bounding box center [41, 676] width 58 height 23
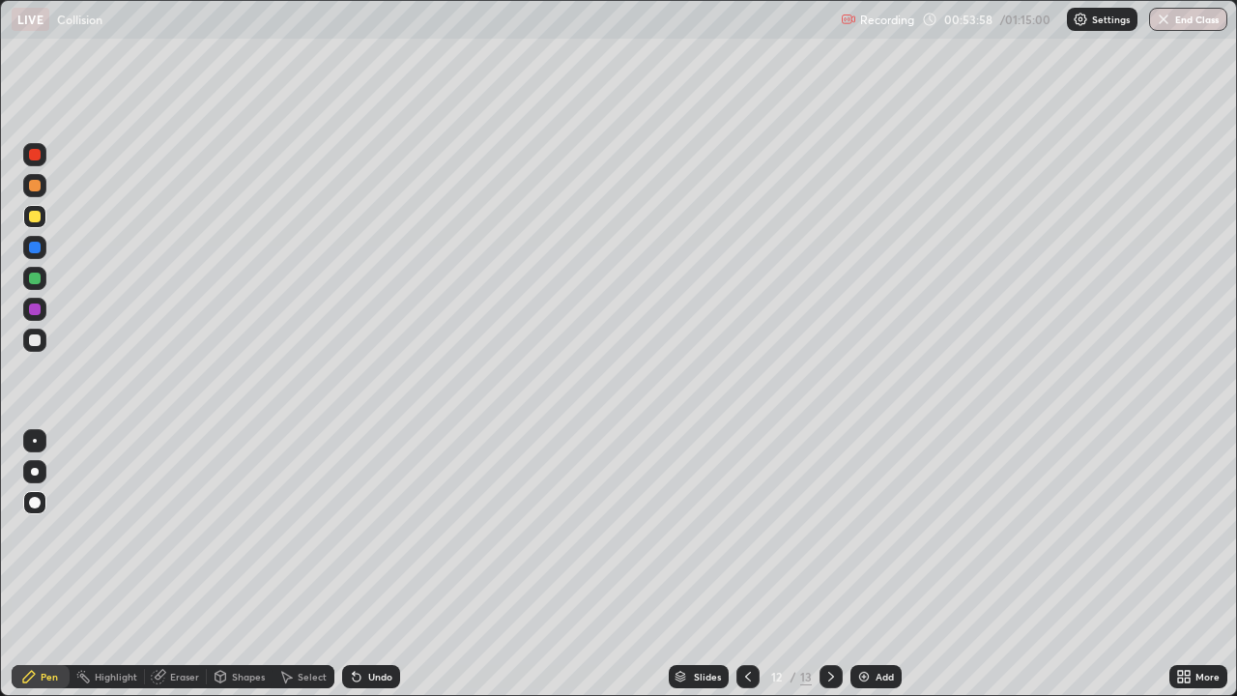
click at [178, 564] on div "Eraser" at bounding box center [184, 677] width 29 height 10
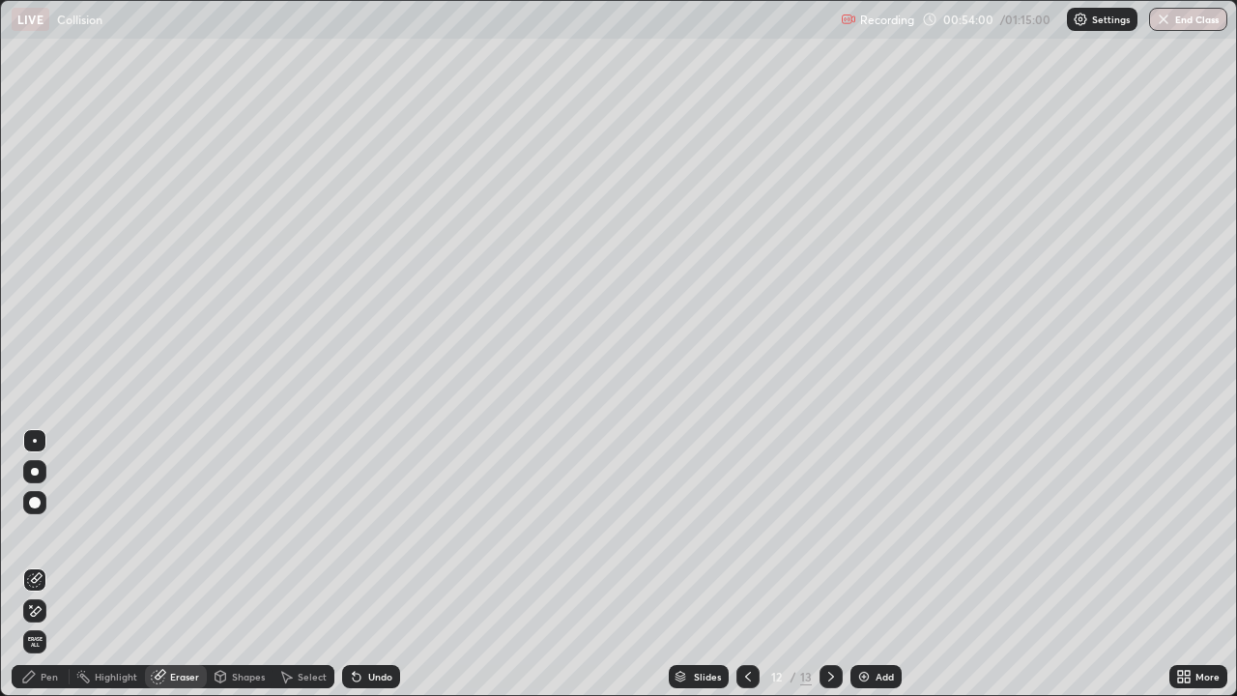
click at [47, 564] on div "Pen" at bounding box center [49, 677] width 17 height 10
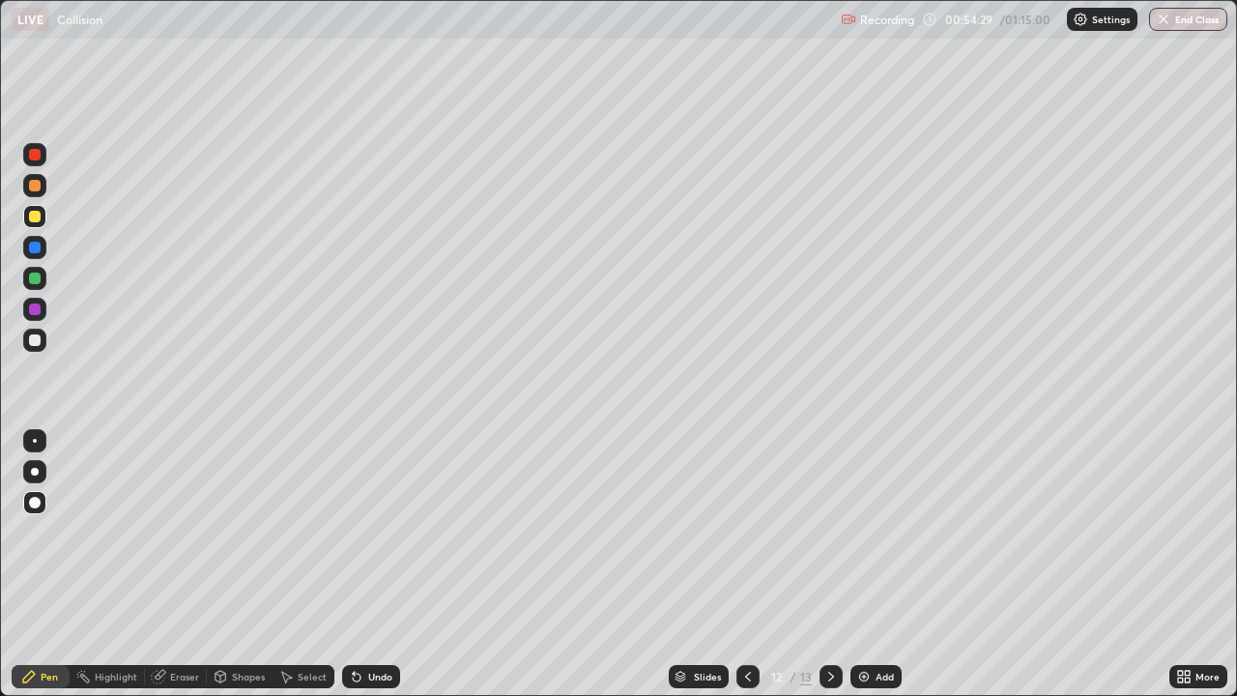
click at [166, 564] on div "Eraser" at bounding box center [176, 676] width 62 height 23
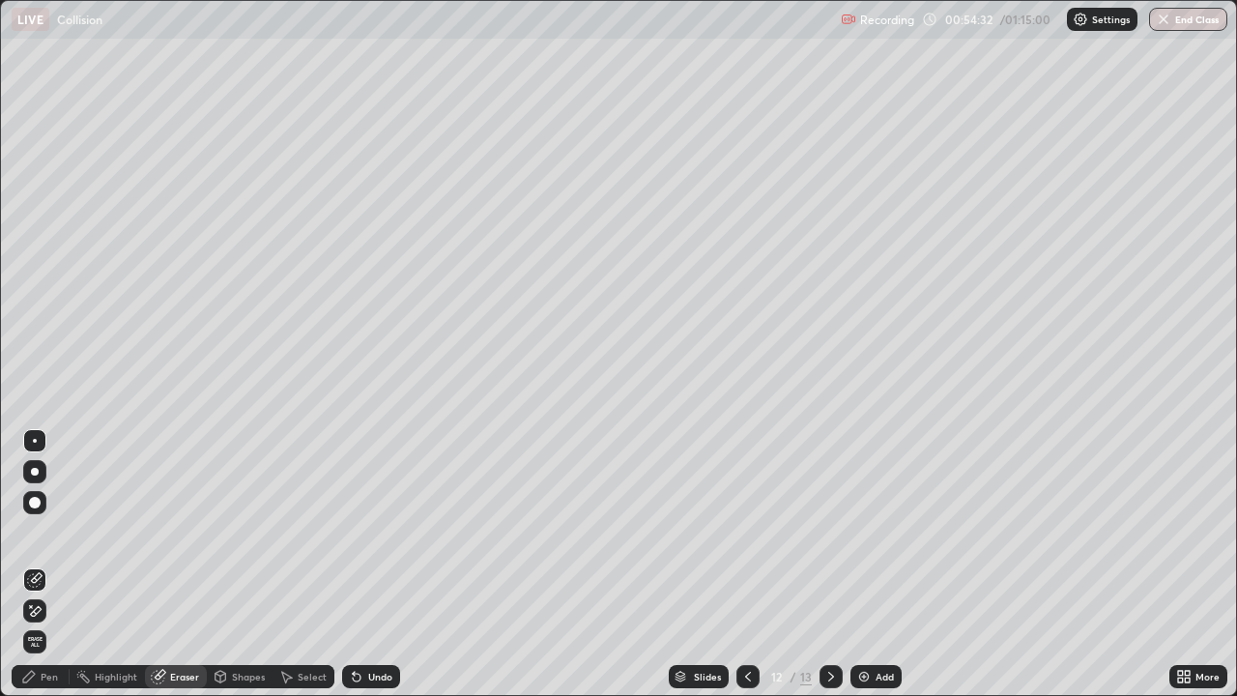
click at [49, 564] on div "Pen" at bounding box center [49, 677] width 17 height 10
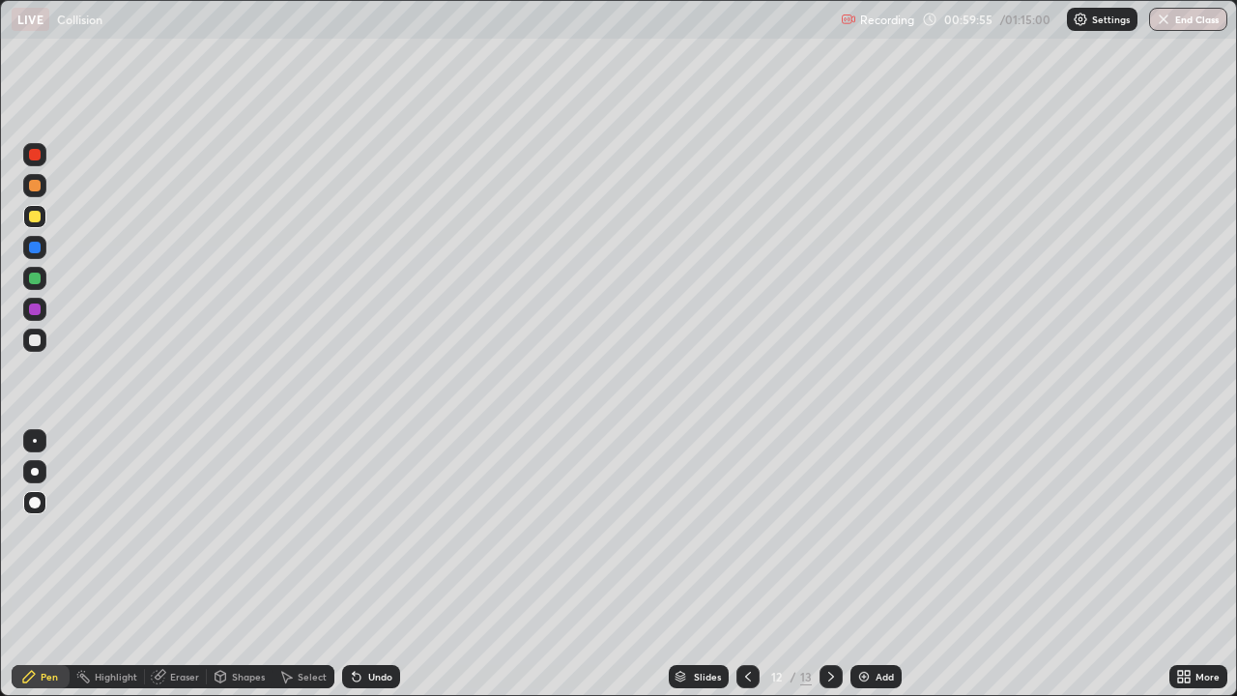
click at [830, 564] on icon at bounding box center [831, 677] width 6 height 10
click at [33, 246] on div at bounding box center [35, 248] width 12 height 12
click at [178, 564] on div "Eraser" at bounding box center [184, 677] width 29 height 10
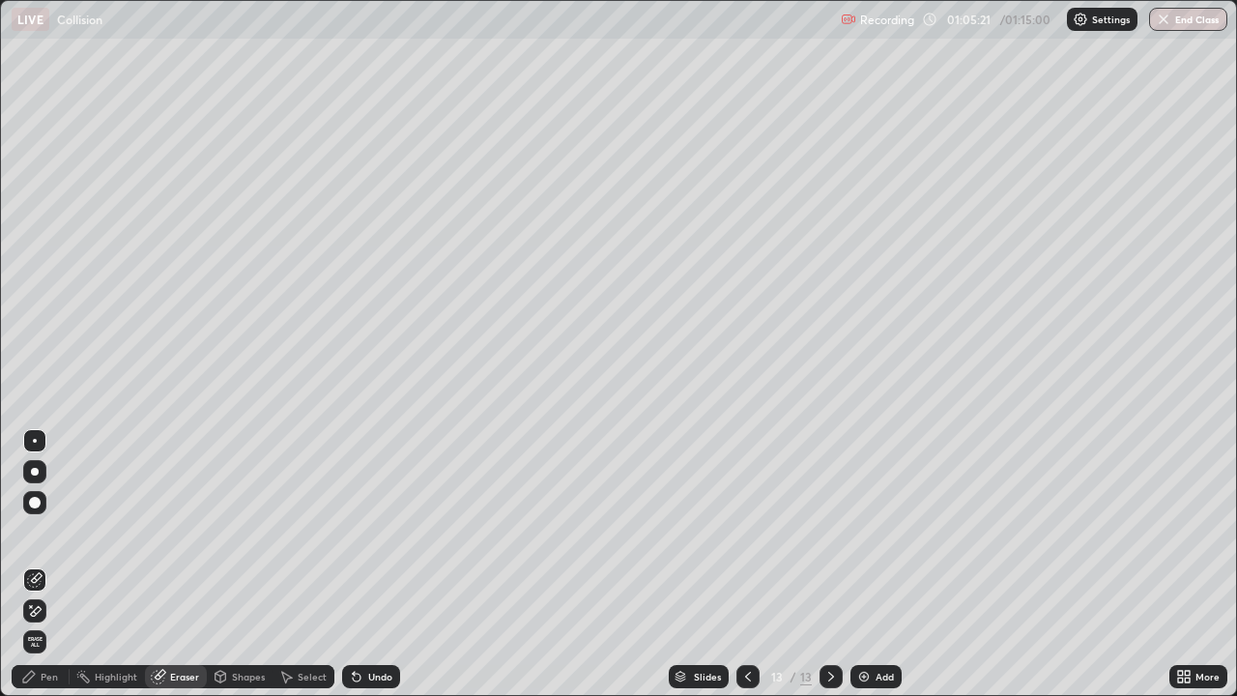
click at [44, 564] on div "Pen" at bounding box center [49, 677] width 17 height 10
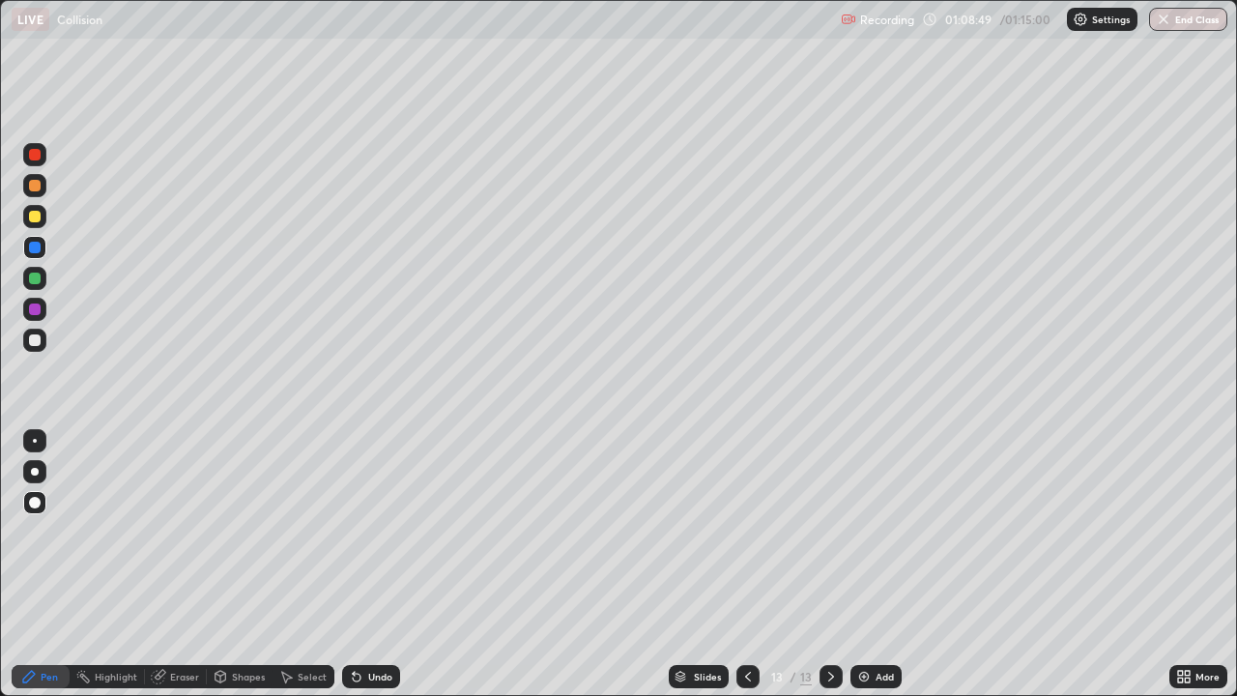
click at [829, 564] on icon at bounding box center [831, 676] width 15 height 15
click at [878, 564] on div "Add" at bounding box center [885, 677] width 18 height 10
click at [176, 564] on div "Eraser" at bounding box center [176, 676] width 62 height 23
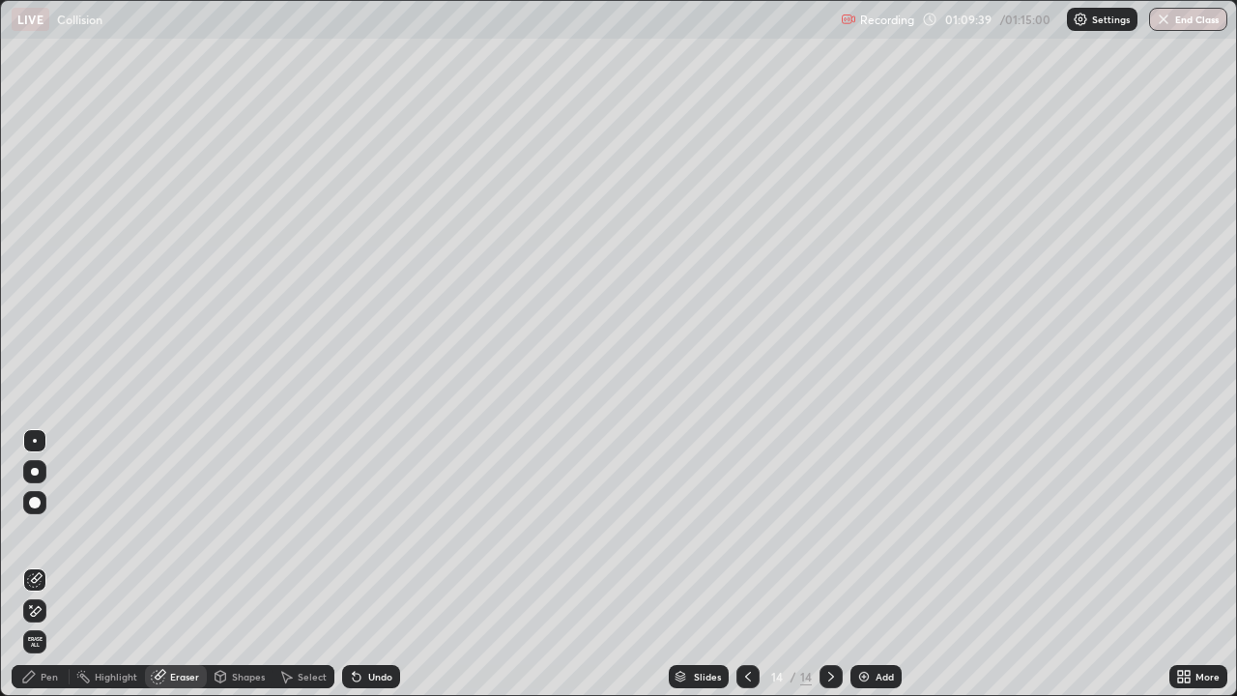
click at [55, 564] on div "Pen" at bounding box center [41, 676] width 58 height 23
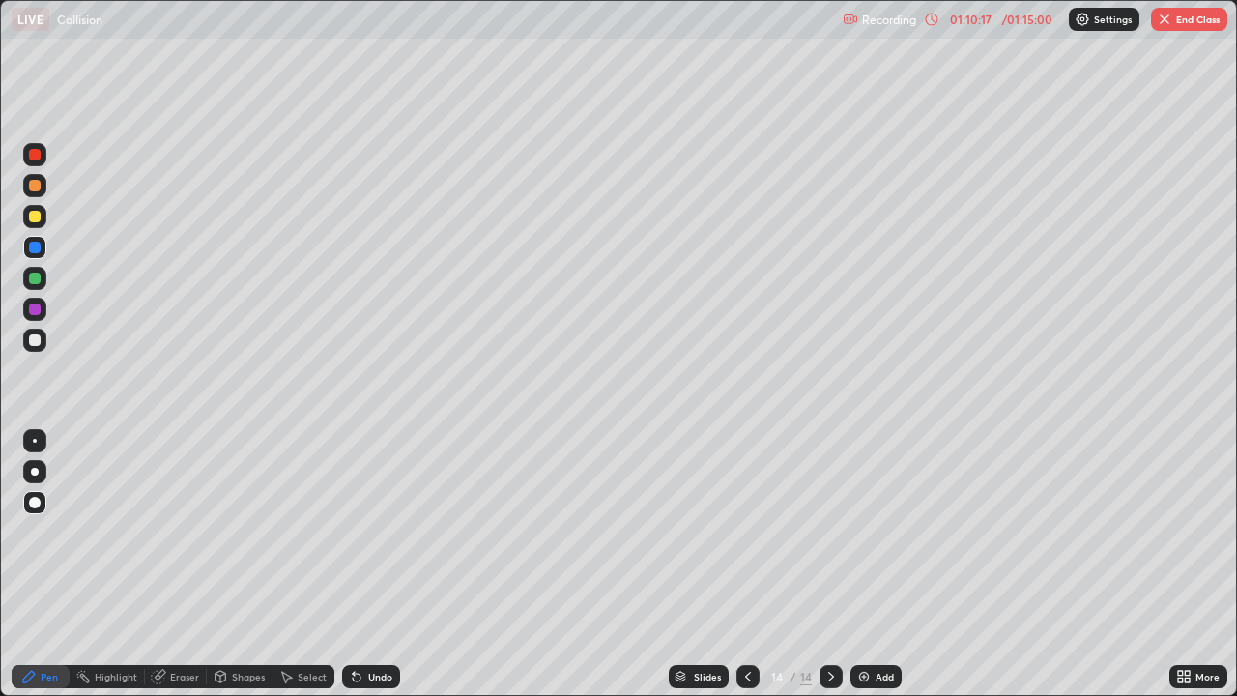
click at [187, 564] on div "Eraser" at bounding box center [184, 677] width 29 height 10
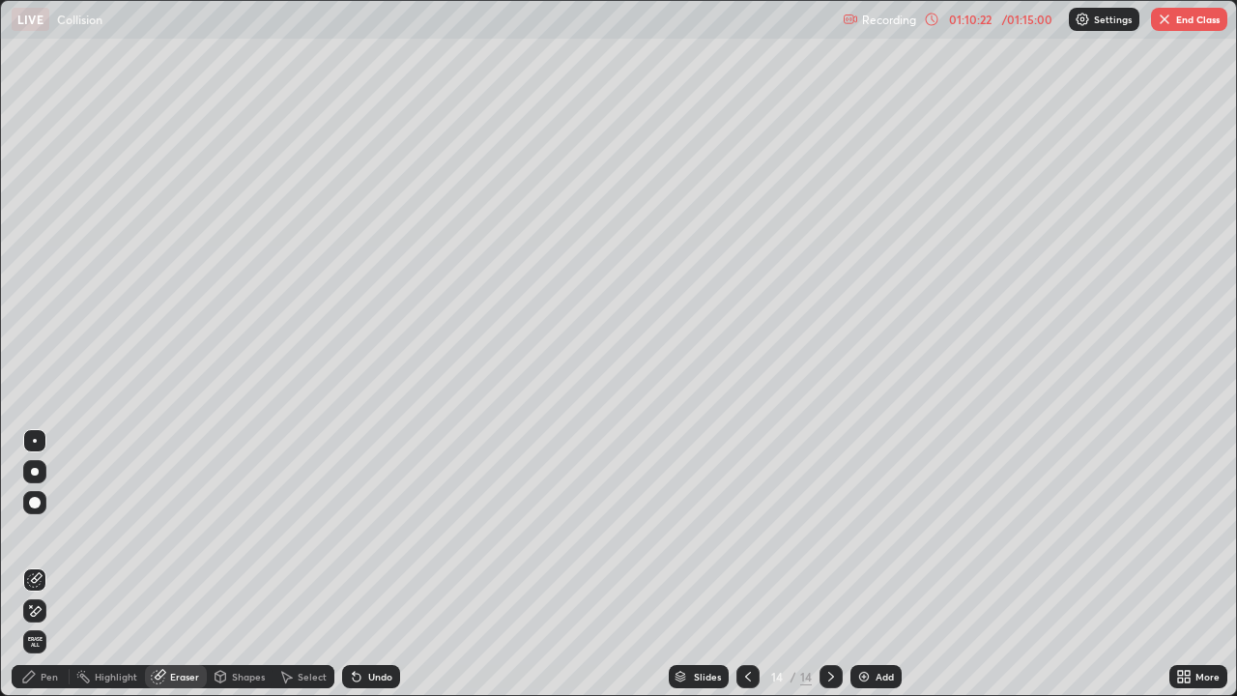
click at [57, 564] on div "Pen" at bounding box center [49, 677] width 17 height 10
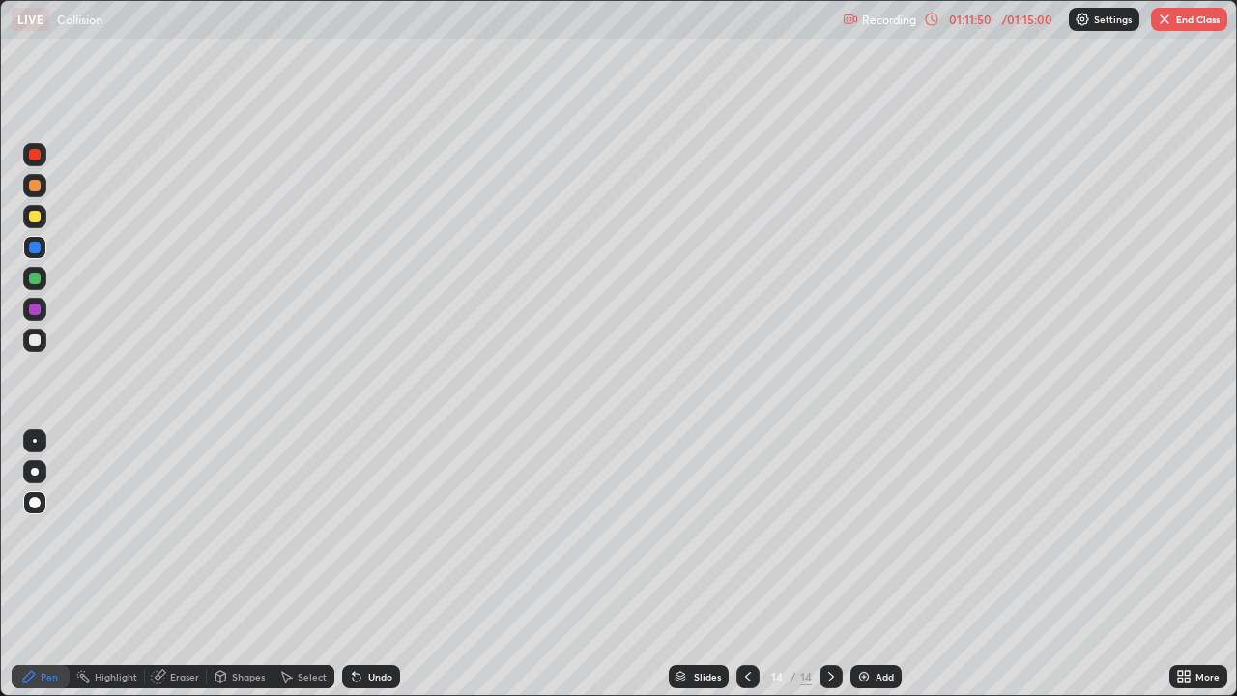
click at [1161, 23] on img "button" at bounding box center [1164, 19] width 15 height 15
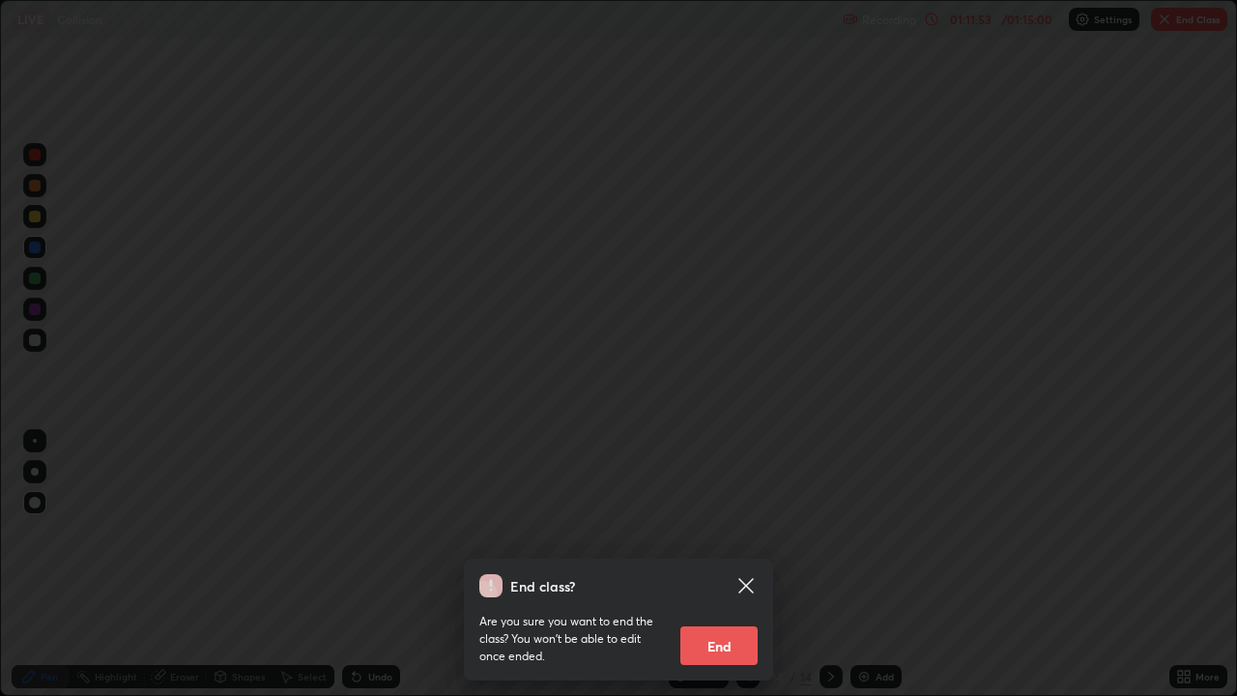
click at [746, 564] on icon at bounding box center [746, 585] width 23 height 23
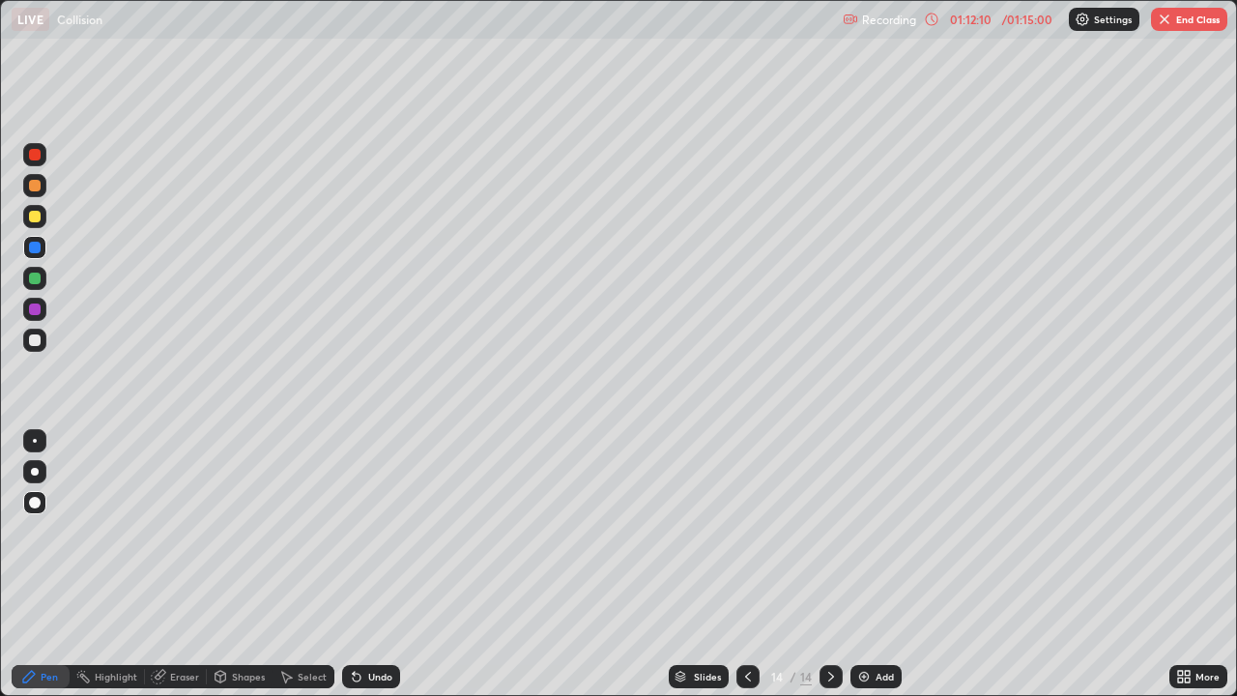
click at [1184, 29] on button "End Class" at bounding box center [1189, 19] width 76 height 23
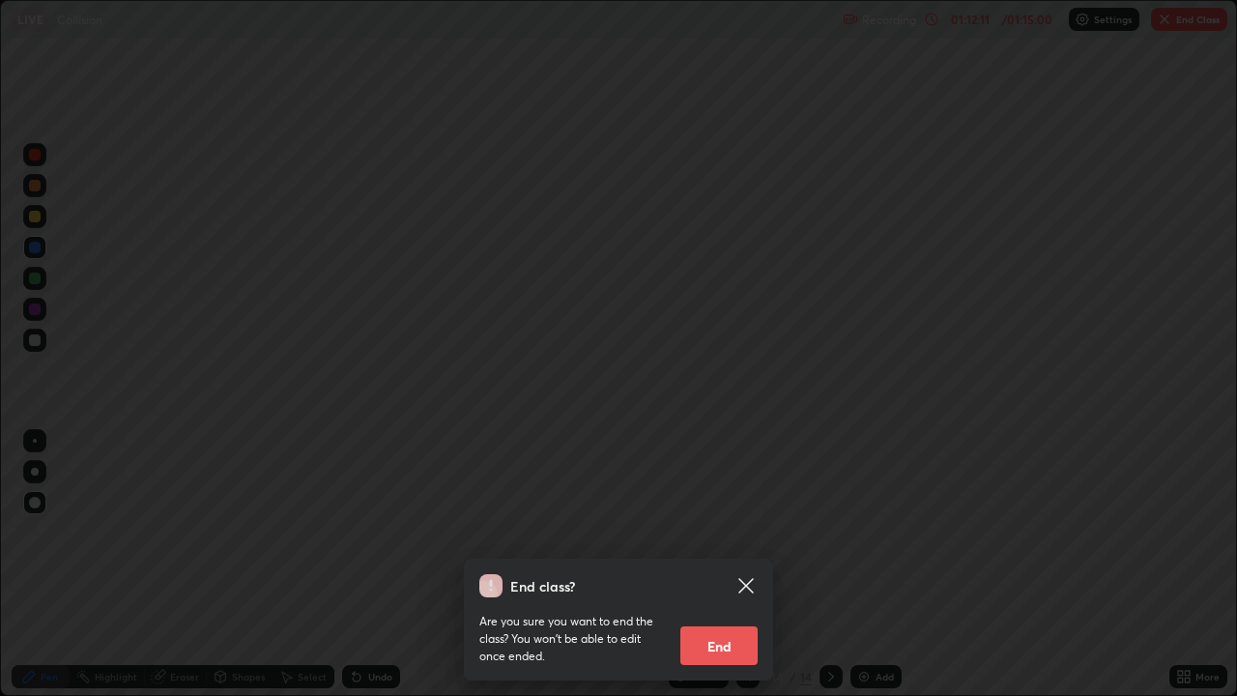
click at [723, 564] on button "End" at bounding box center [718, 645] width 77 height 39
